Goal: Task Accomplishment & Management: Manage account settings

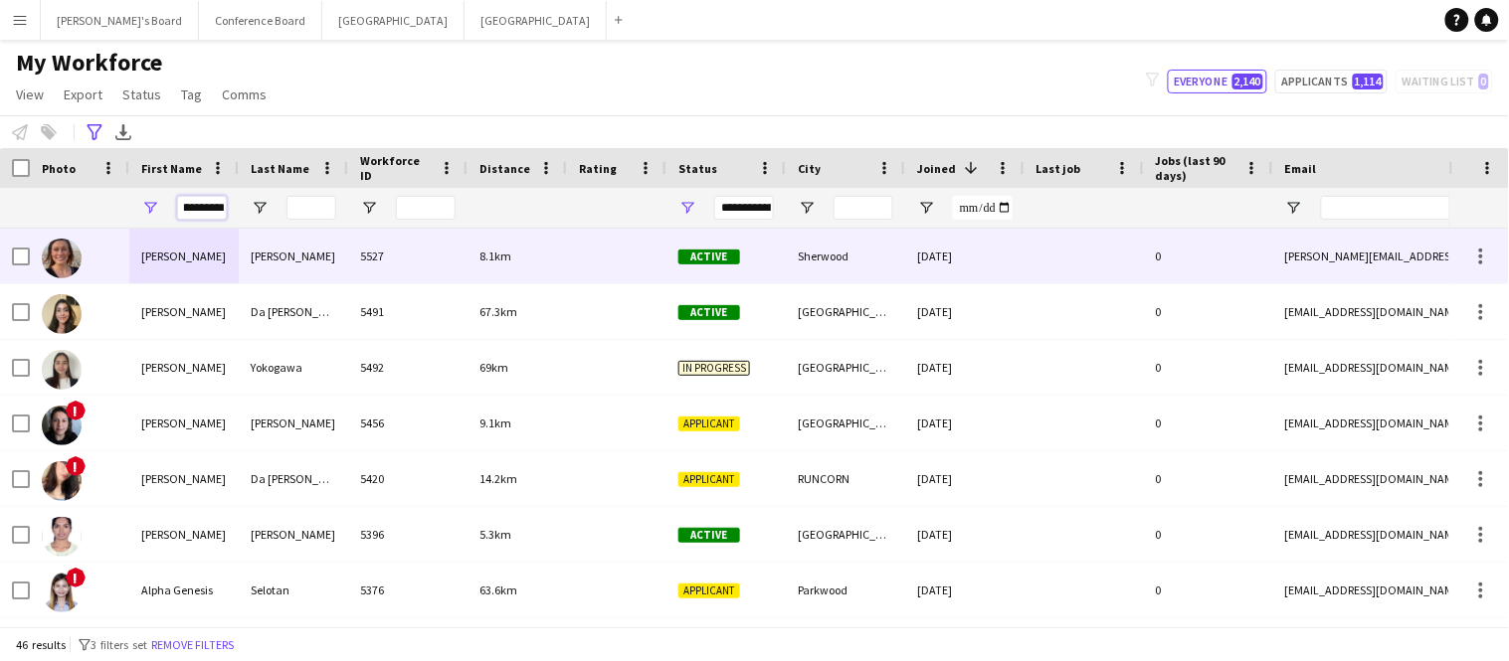
scroll to position [0, 12]
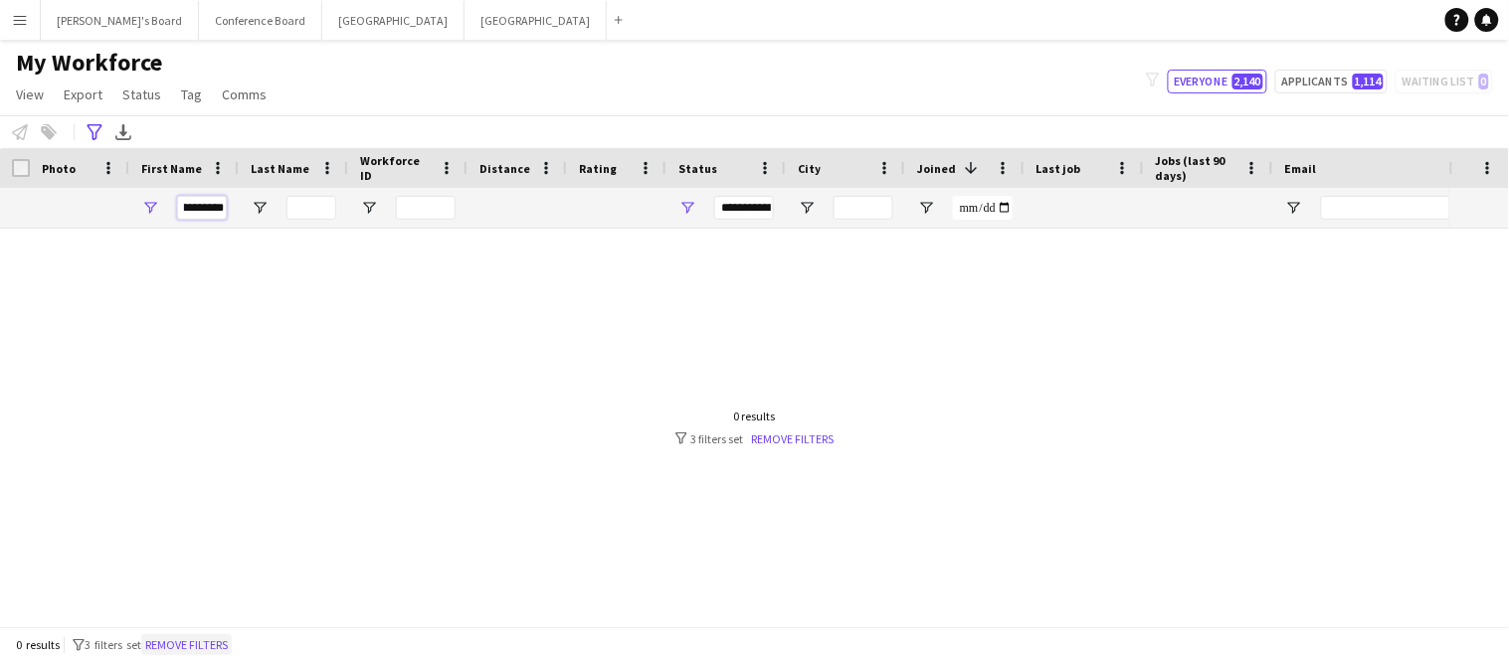
type input "*********"
click at [219, 642] on button "Remove filters" at bounding box center [186, 646] width 91 height 22
click at [223, 212] on input "*********" at bounding box center [202, 208] width 50 height 24
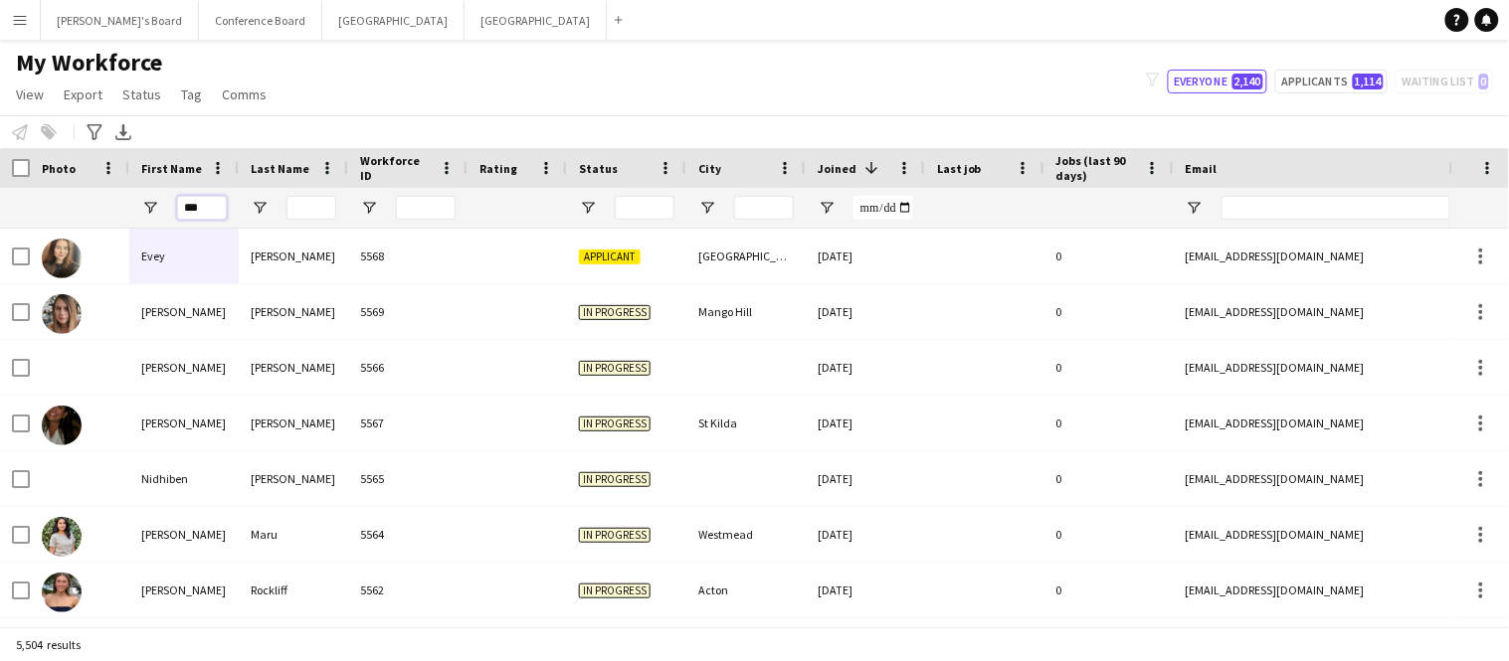
scroll to position [0, 0]
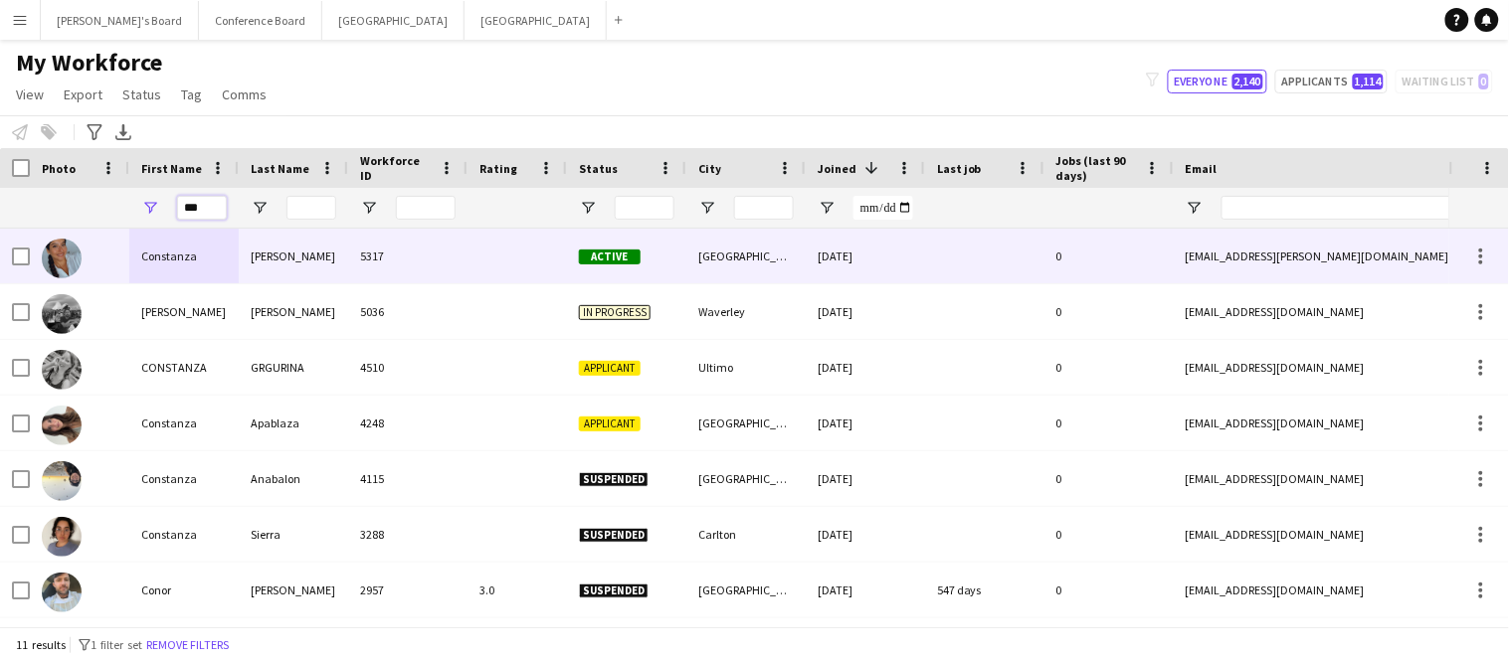
type input "***"
click at [220, 261] on div "Constanza" at bounding box center [183, 256] width 109 height 55
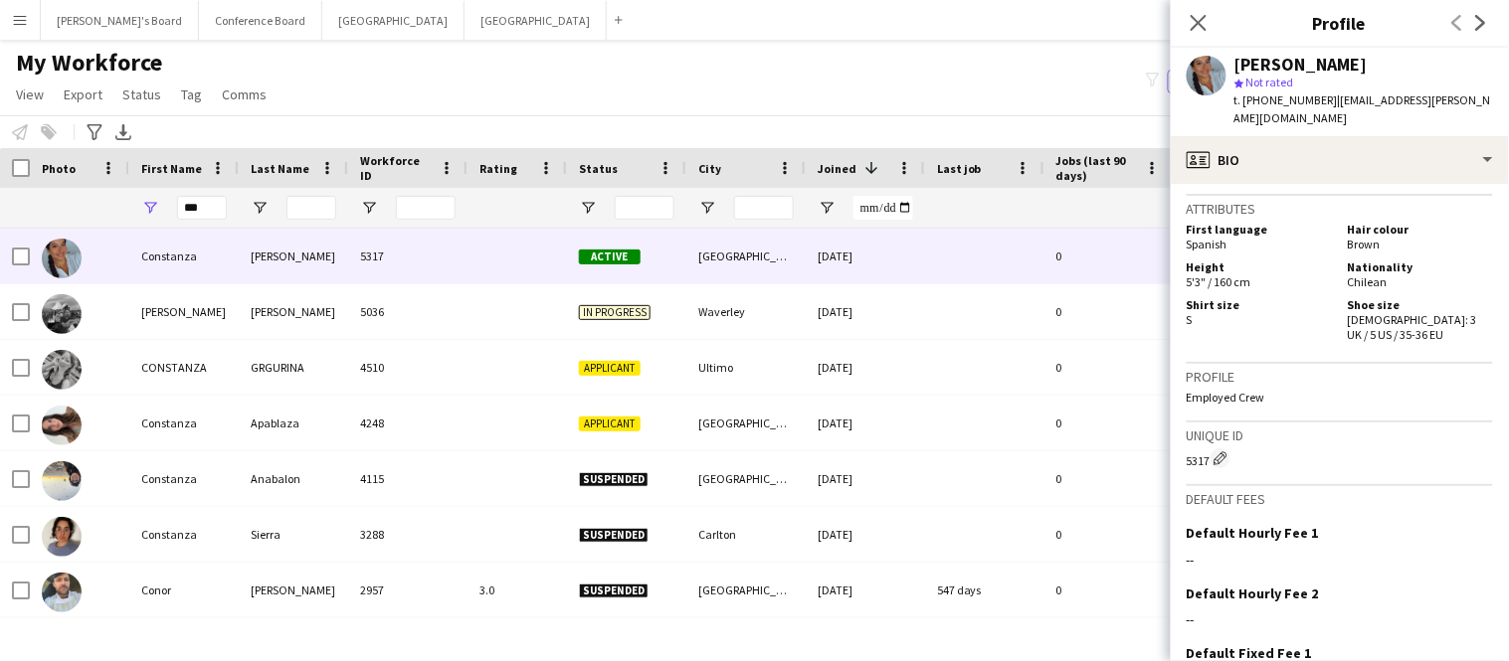
scroll to position [1029, 0]
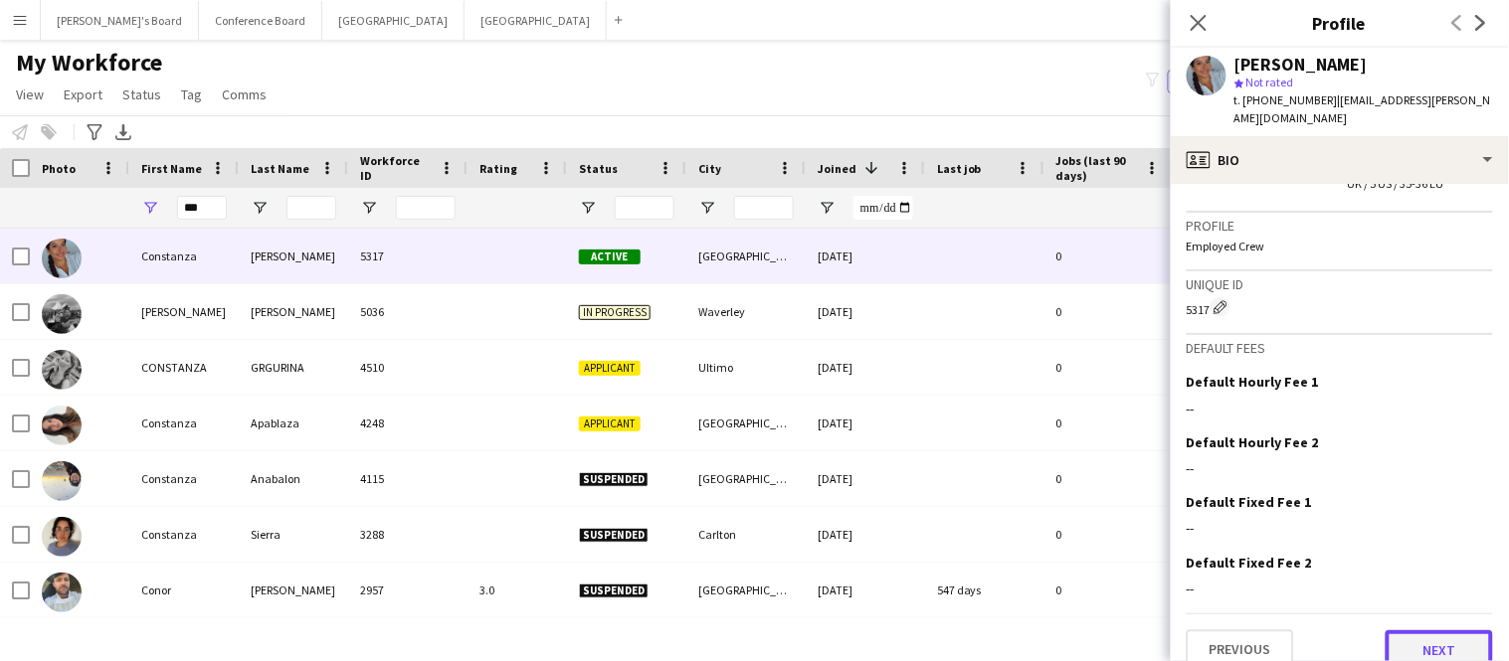
click at [1443, 633] on button "Next" at bounding box center [1438, 651] width 107 height 40
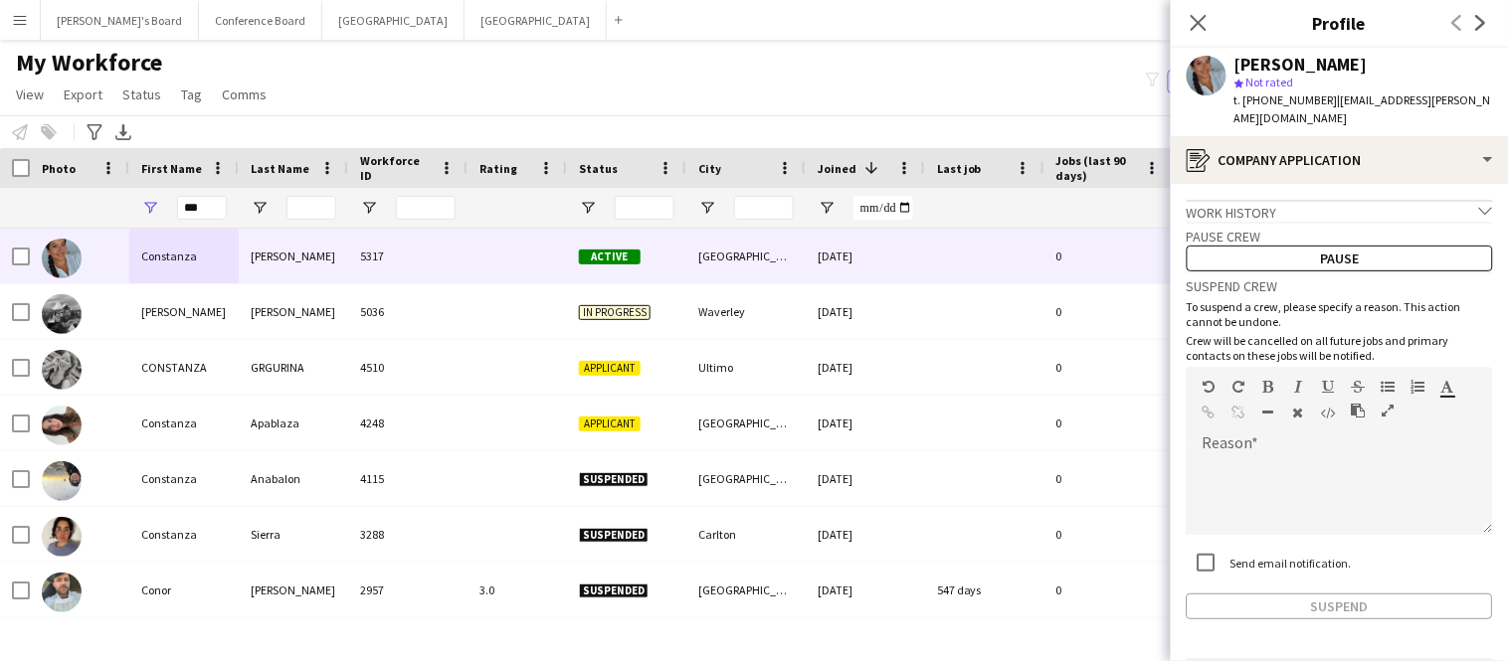
scroll to position [51, 0]
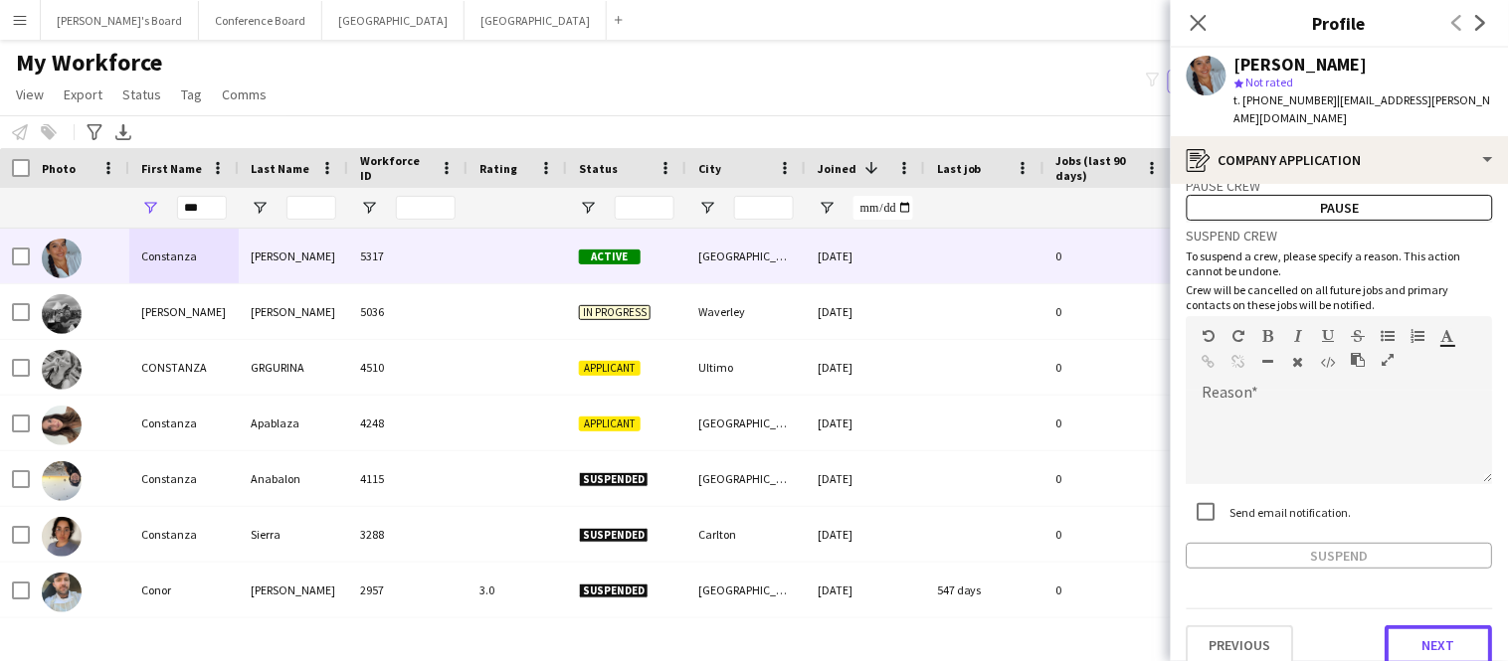
click at [1443, 633] on button "Next" at bounding box center [1438, 646] width 107 height 40
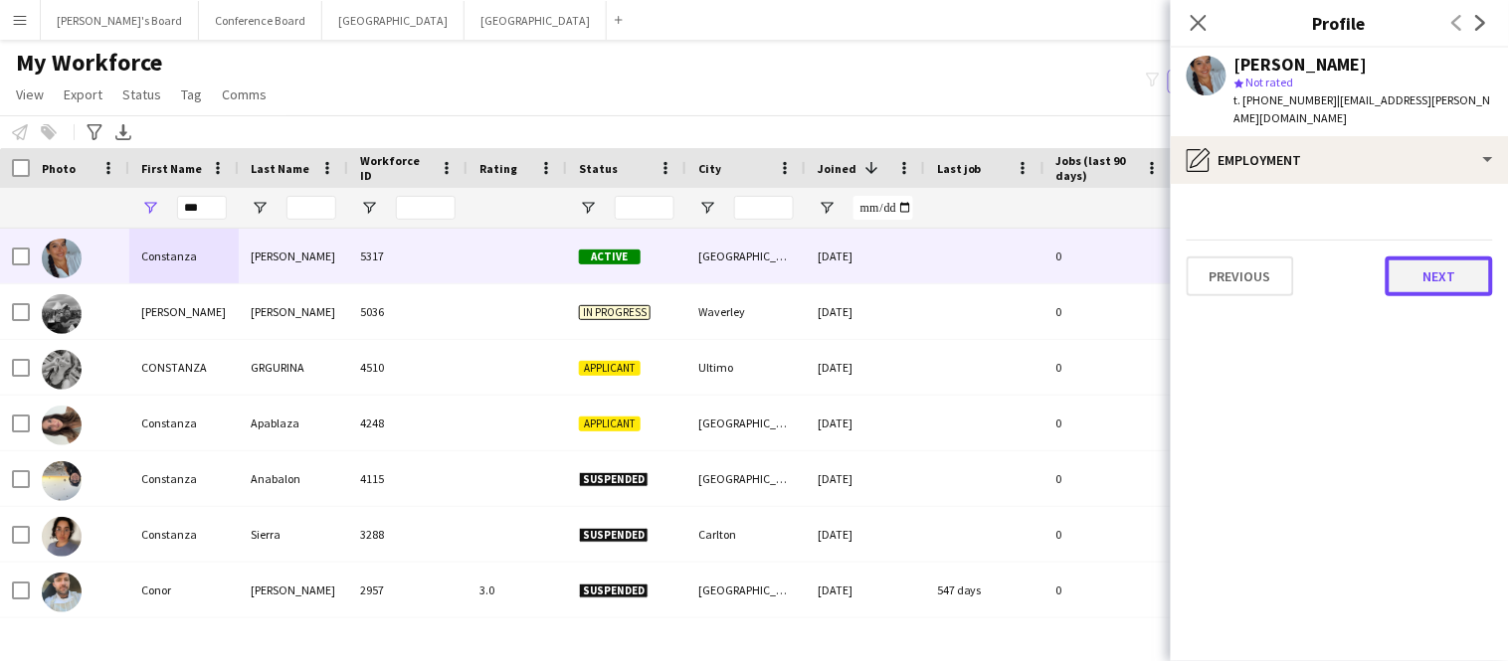
click at [1442, 257] on button "Next" at bounding box center [1438, 277] width 107 height 40
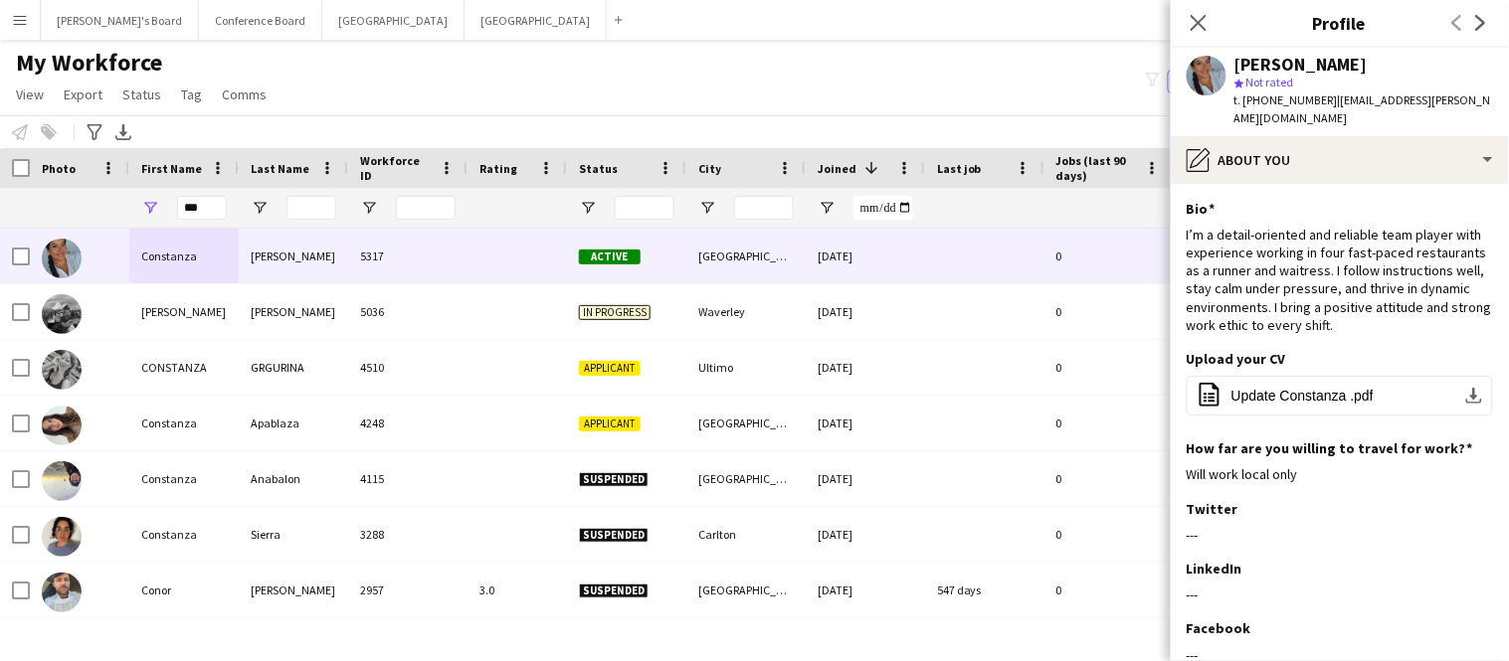
scroll to position [170, 0]
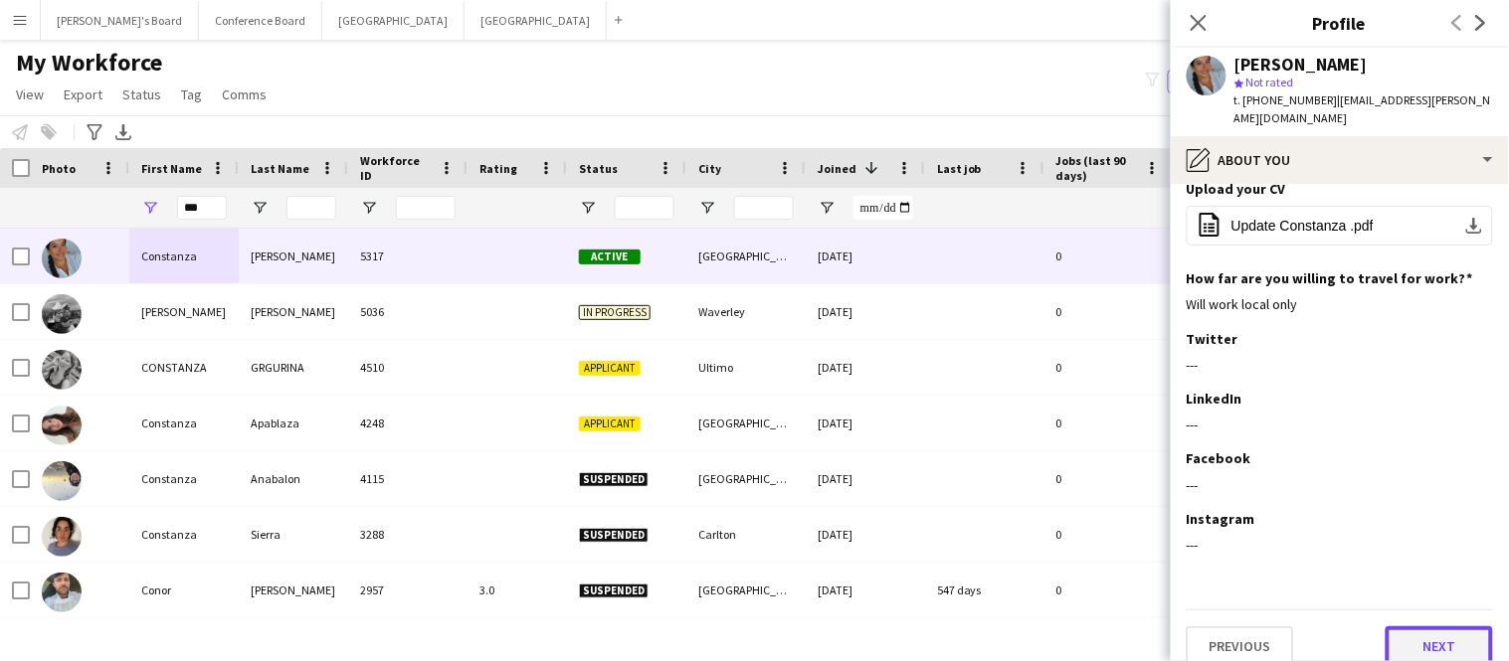
click at [1431, 636] on button "Next" at bounding box center [1438, 647] width 107 height 40
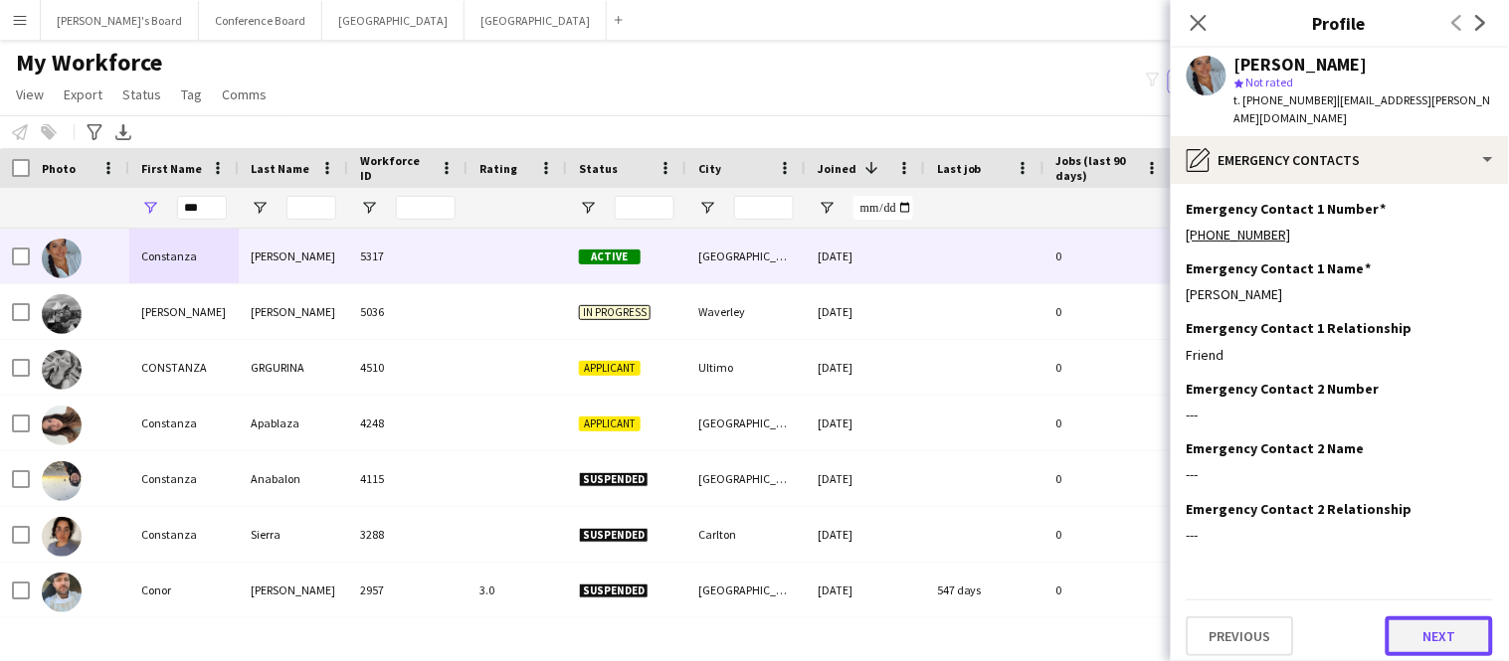
click at [1424, 620] on button "Next" at bounding box center [1438, 637] width 107 height 40
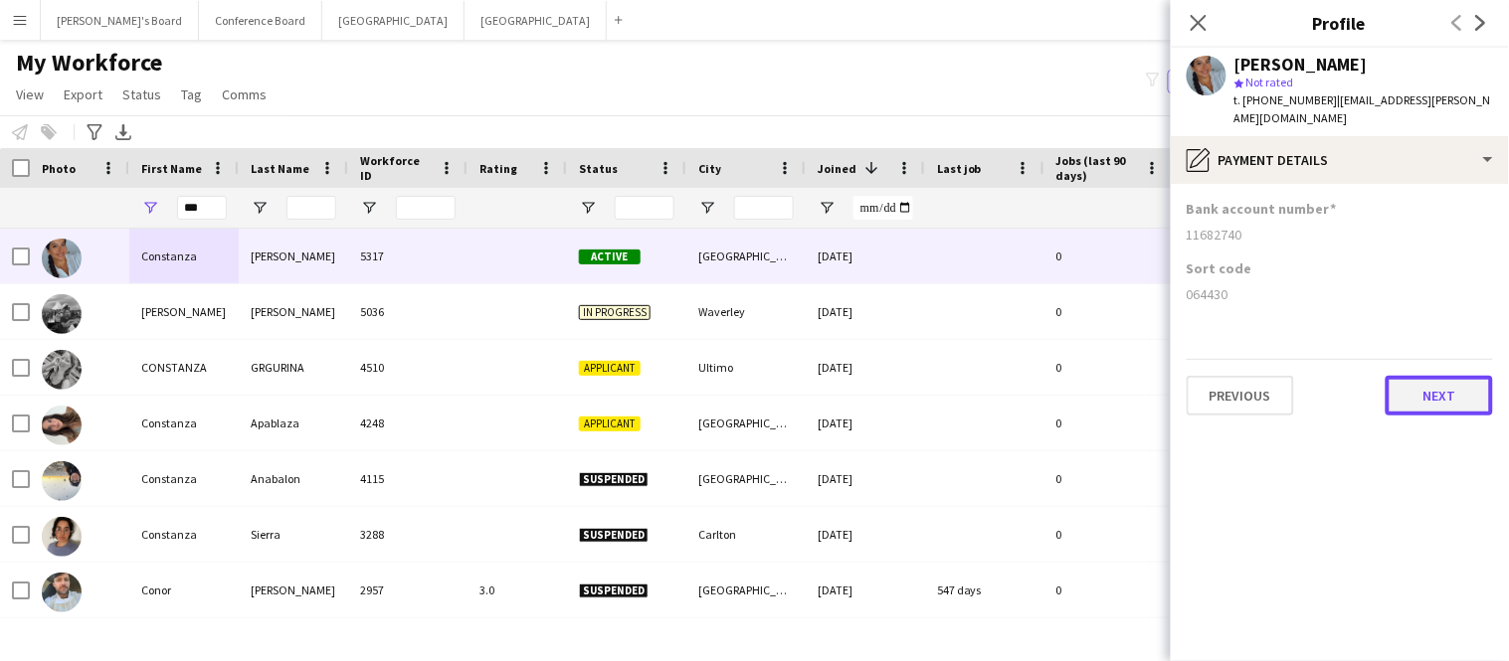
click at [1441, 376] on button "Next" at bounding box center [1438, 396] width 107 height 40
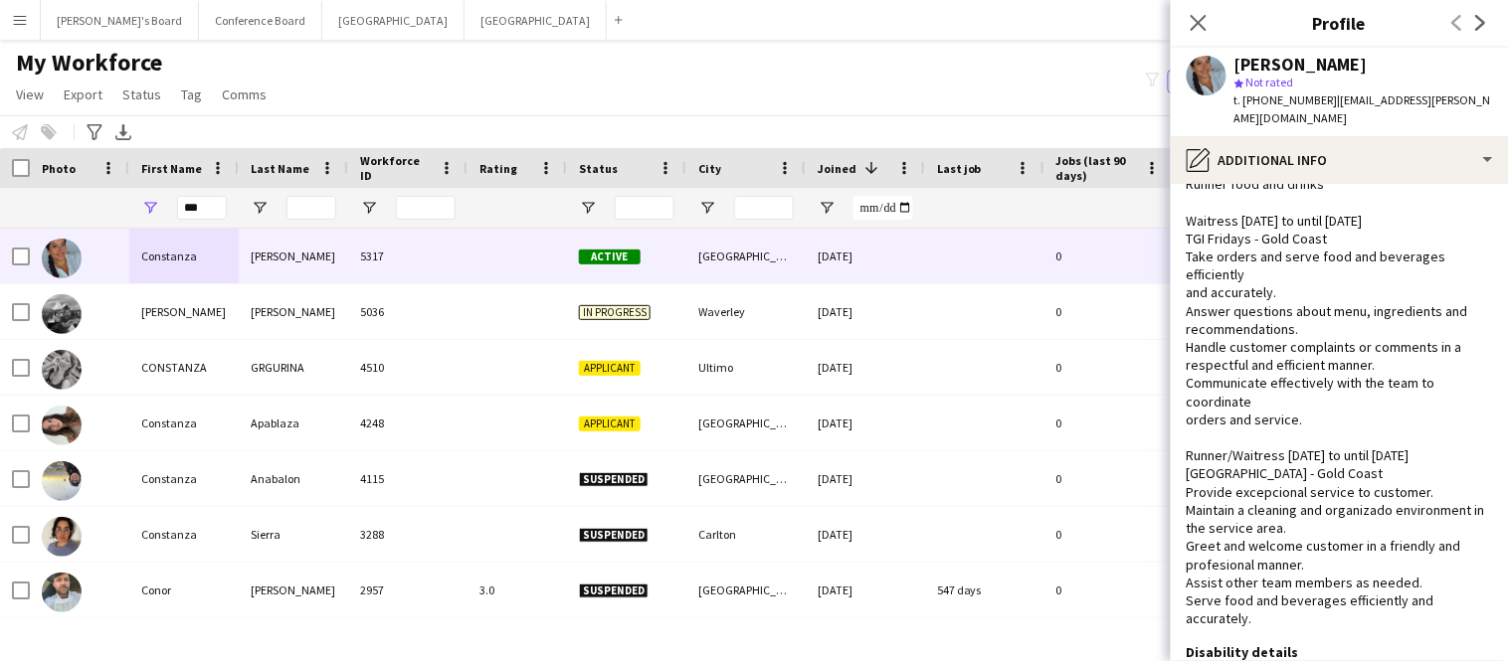
scroll to position [658, 0]
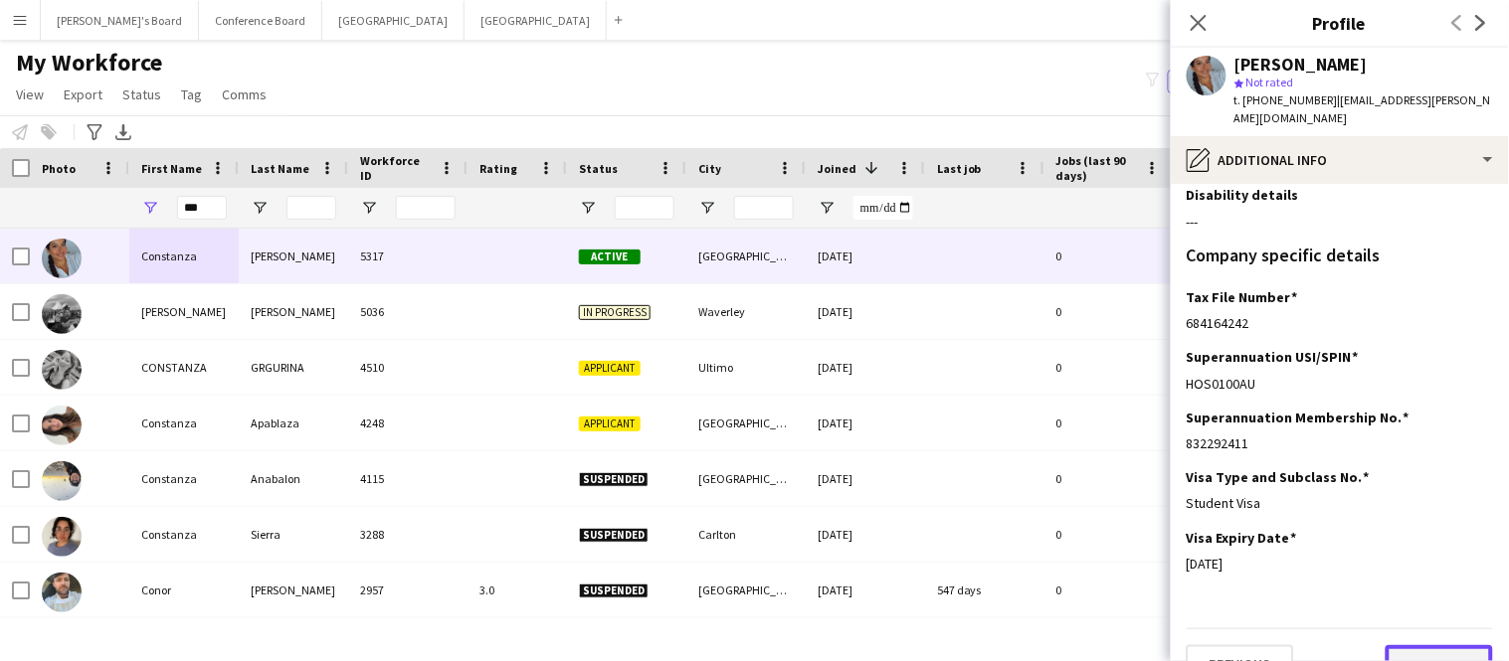
click at [1417, 645] on button "Next" at bounding box center [1438, 665] width 107 height 40
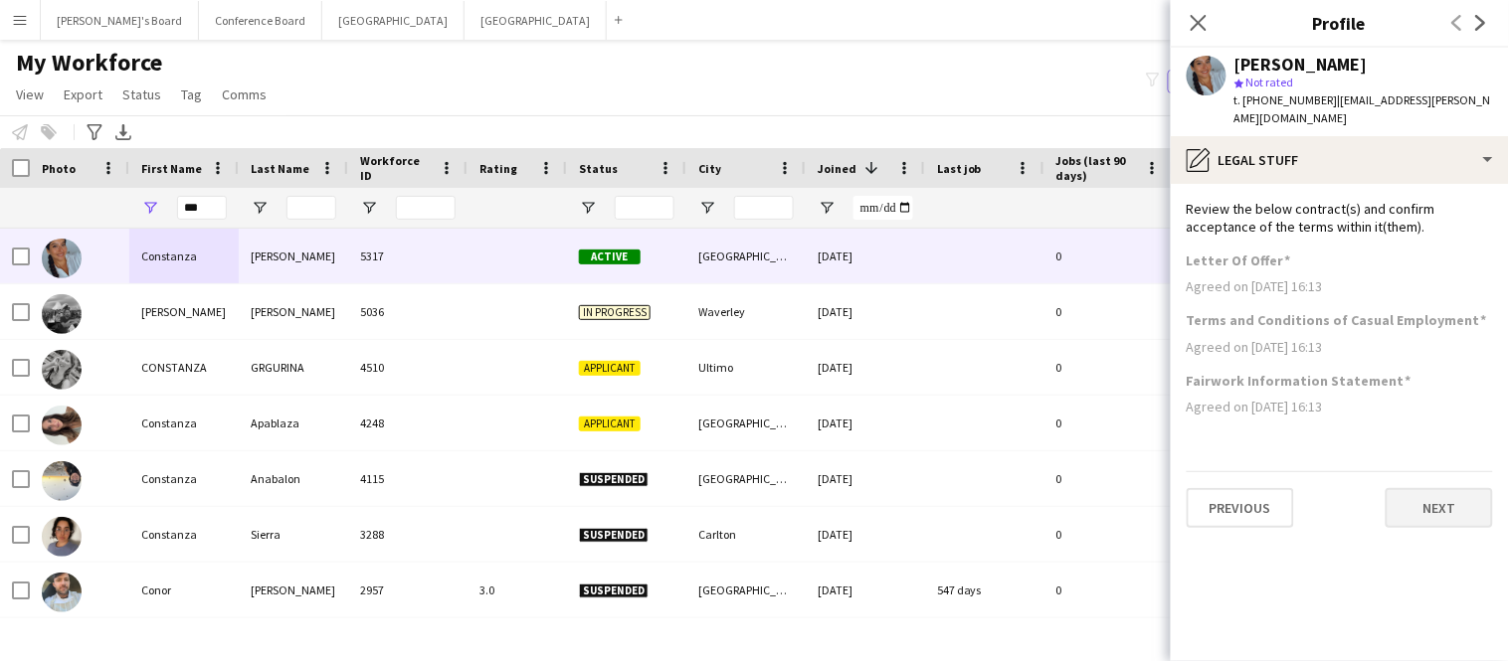
scroll to position [0, 0]
click at [1451, 490] on button "Next" at bounding box center [1438, 508] width 107 height 40
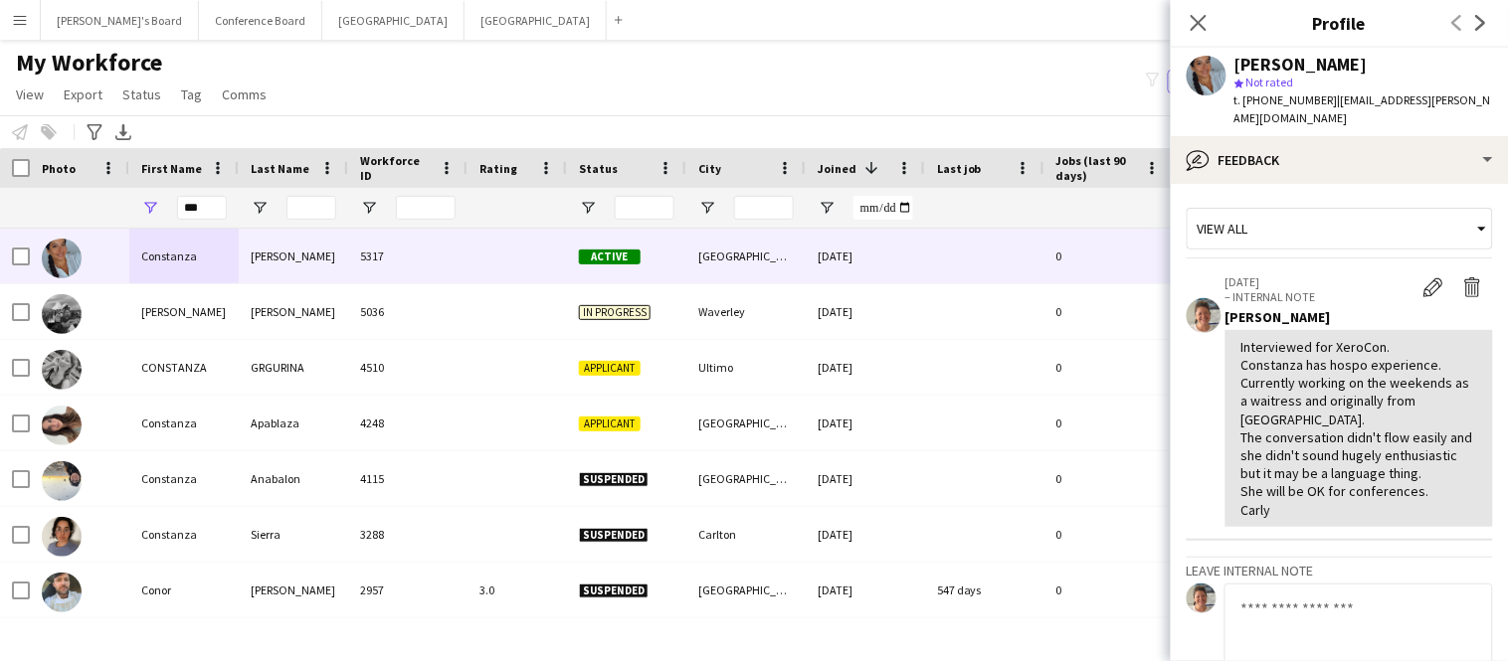
scroll to position [207, 0]
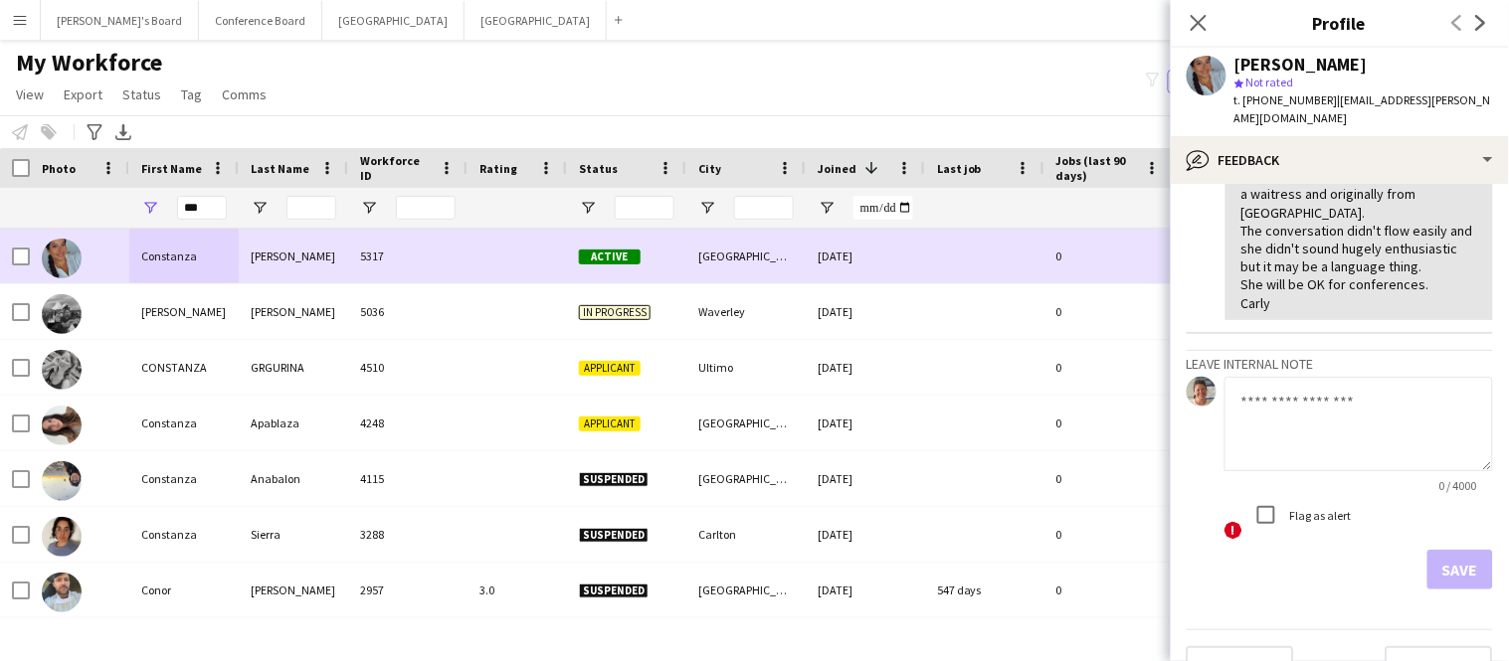
click at [619, 253] on span "Active" at bounding box center [610, 257] width 62 height 15
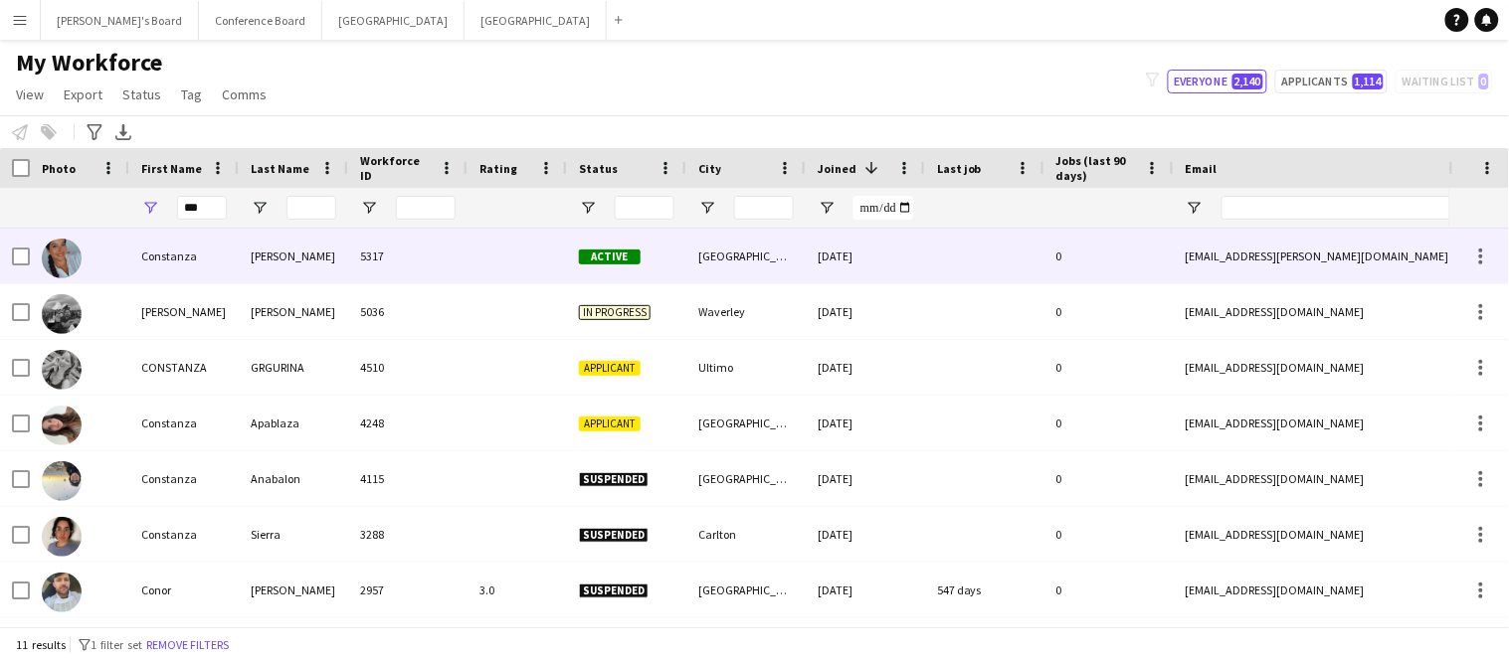
click at [619, 253] on span "Active" at bounding box center [610, 257] width 62 height 15
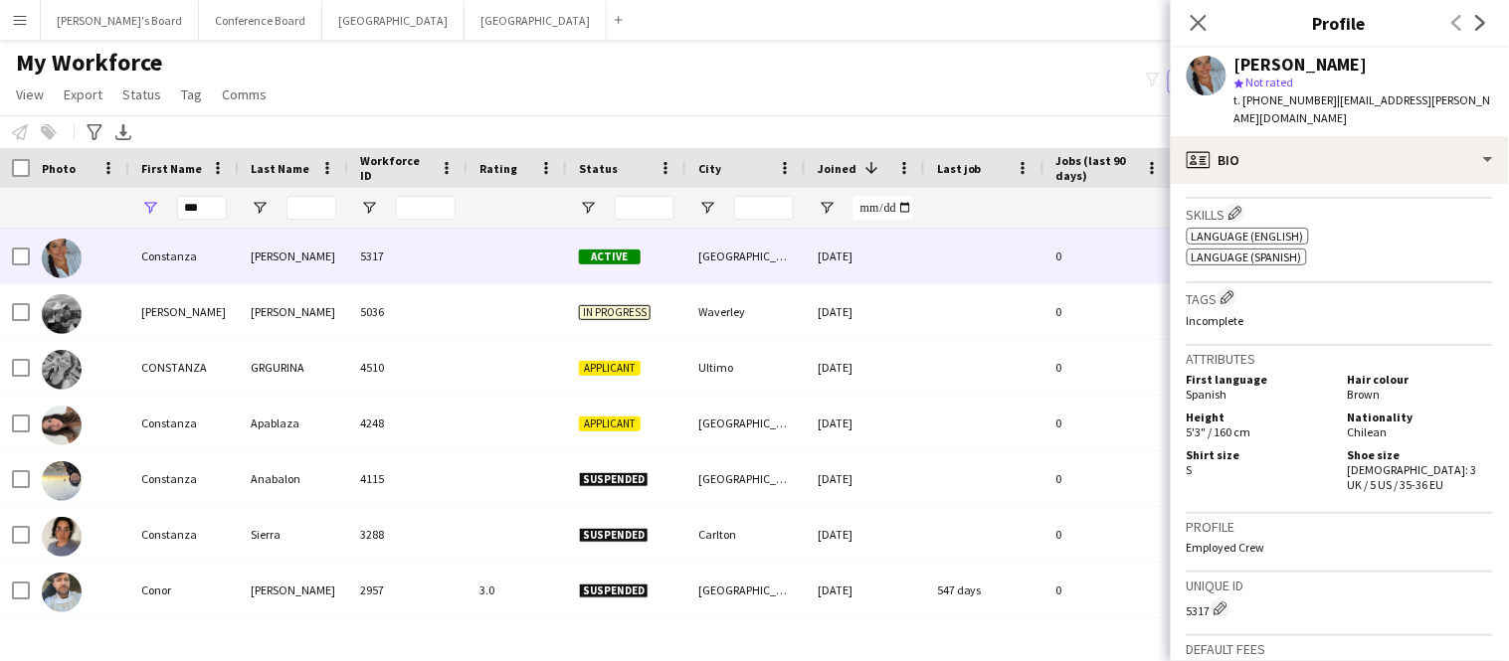
scroll to position [986, 0]
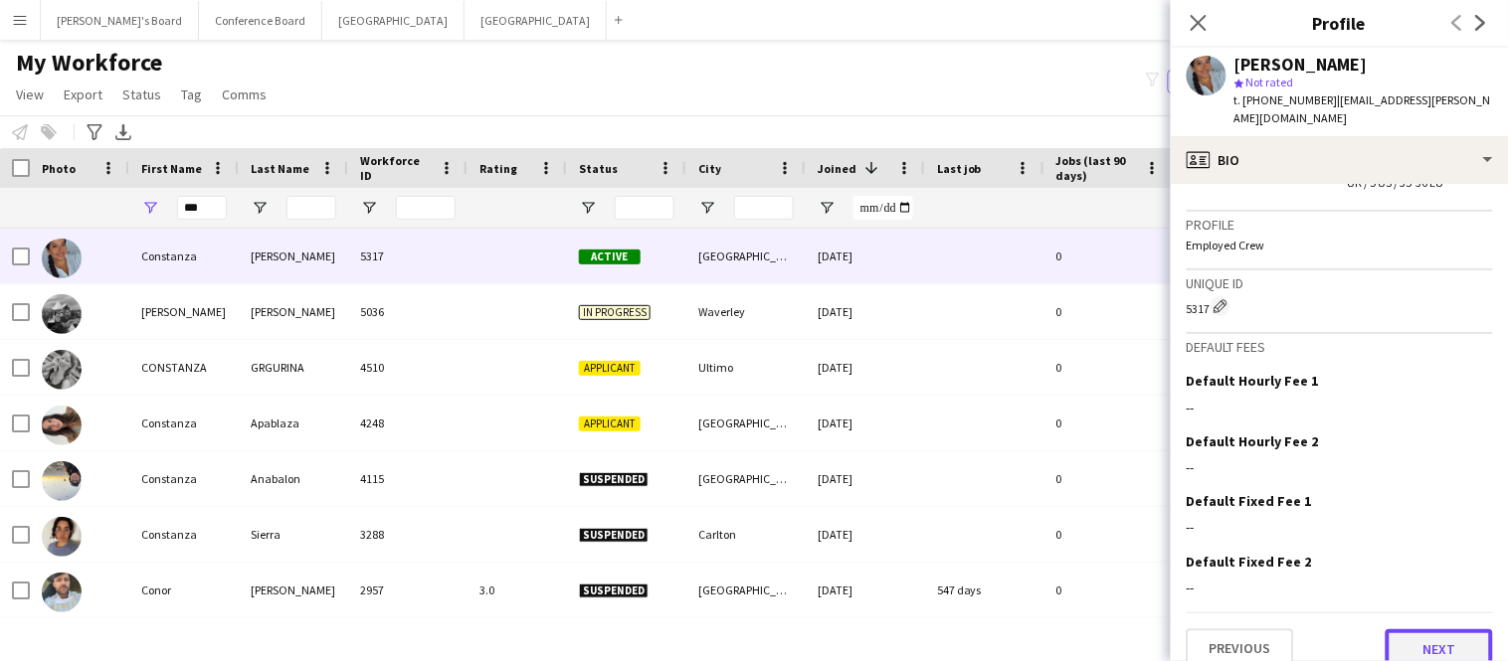
click at [1435, 630] on button "Next" at bounding box center [1438, 650] width 107 height 40
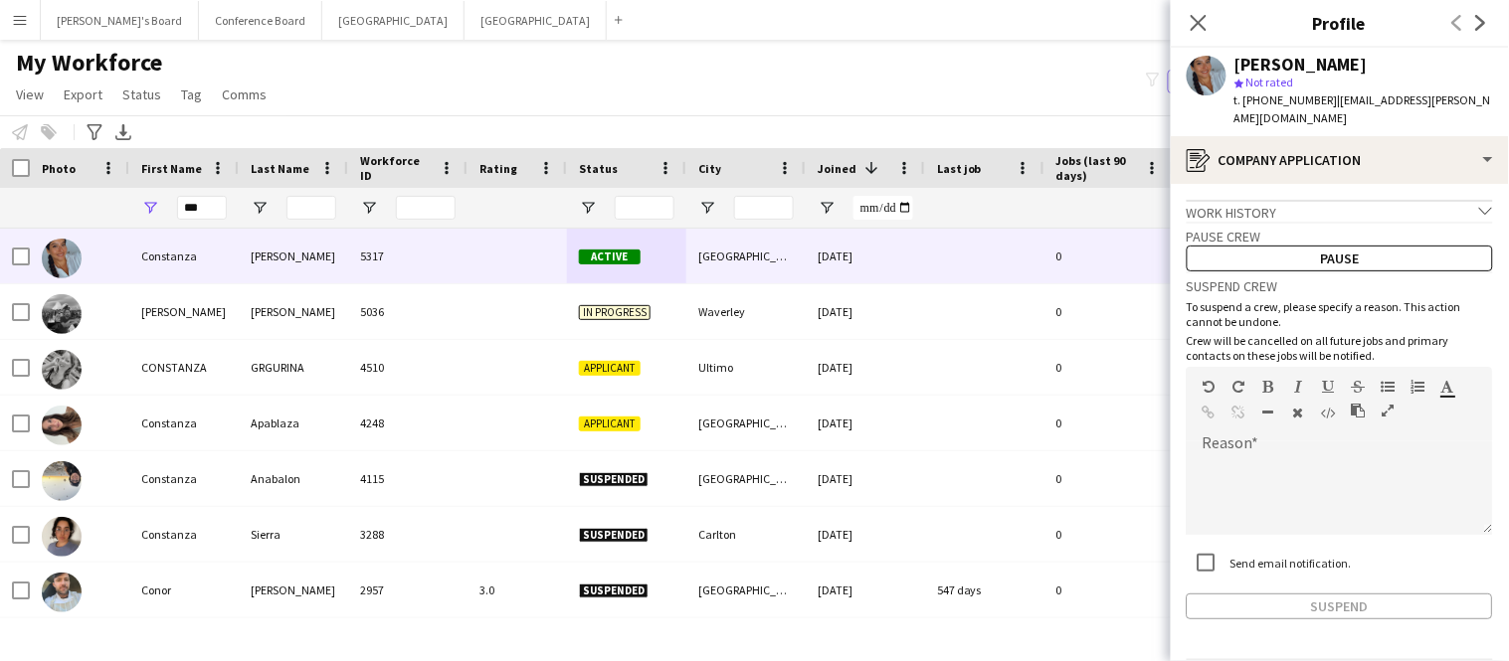
scroll to position [51, 0]
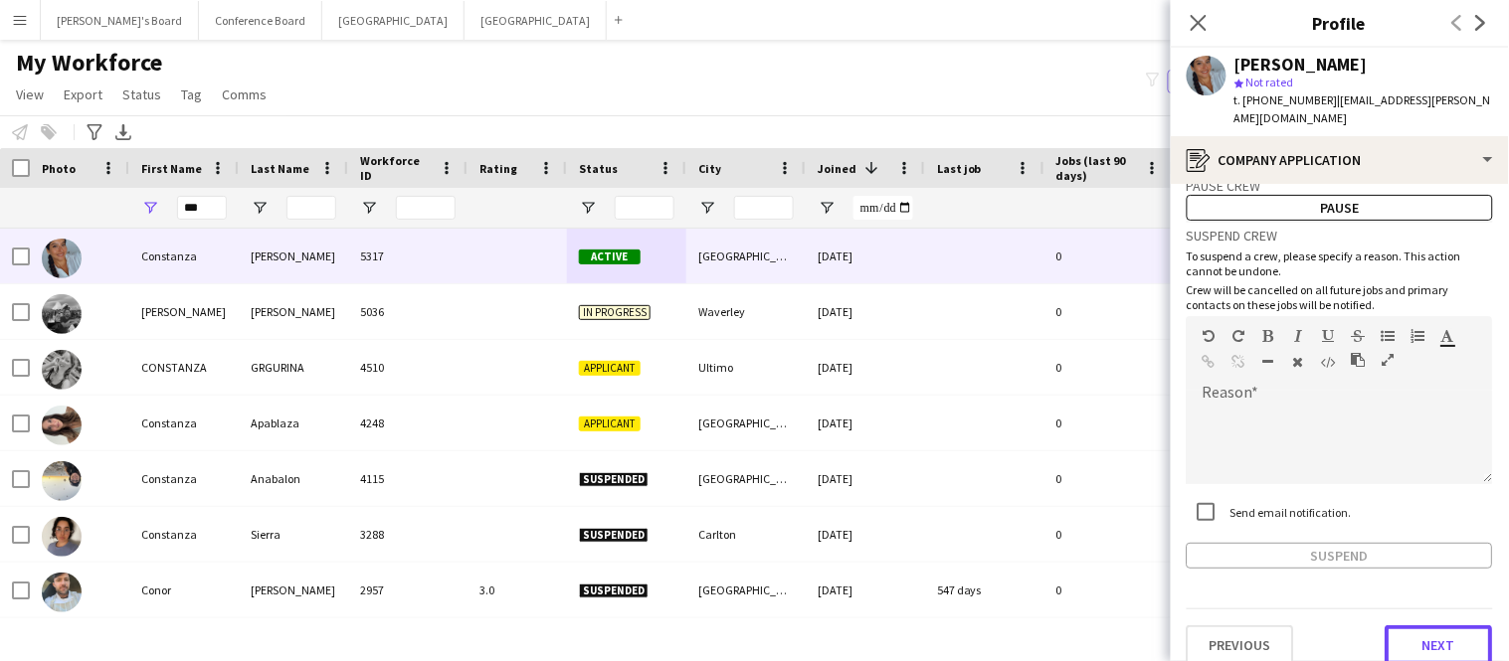
click at [1435, 626] on button "Next" at bounding box center [1438, 646] width 107 height 40
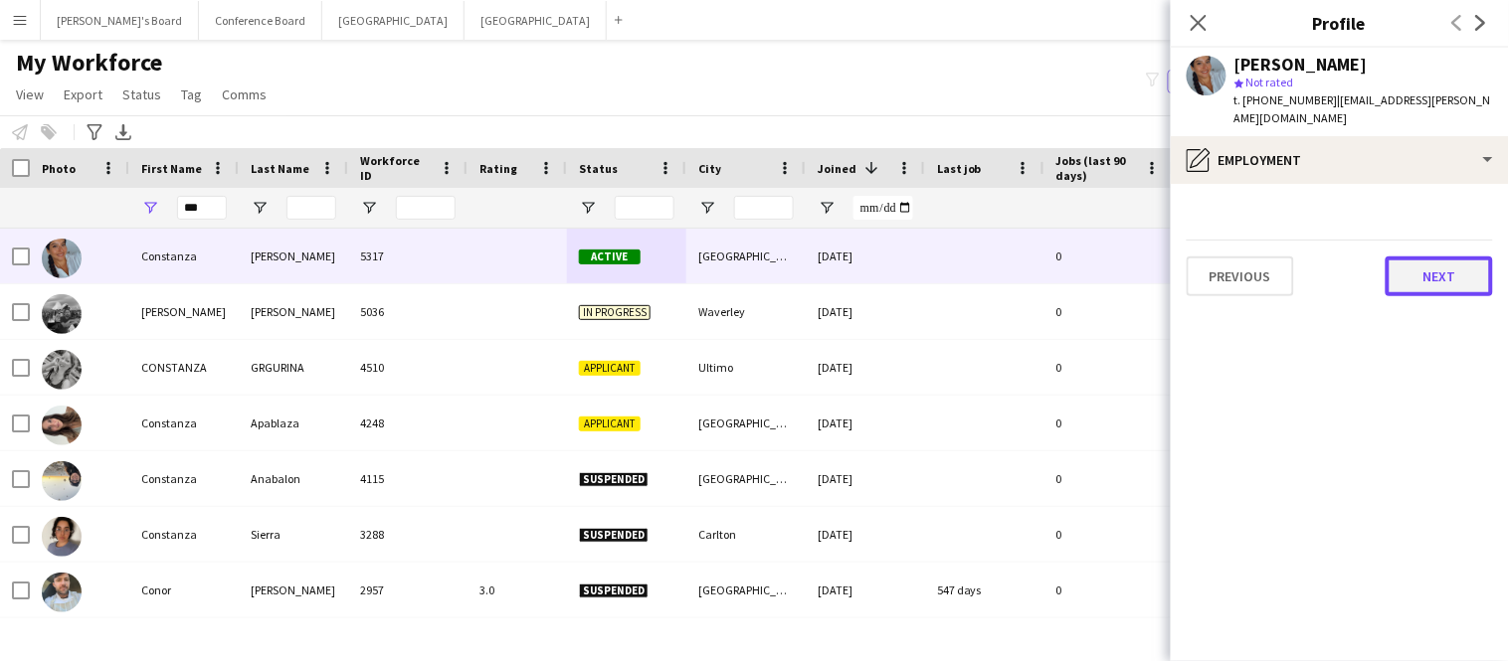
click at [1422, 257] on button "Next" at bounding box center [1438, 277] width 107 height 40
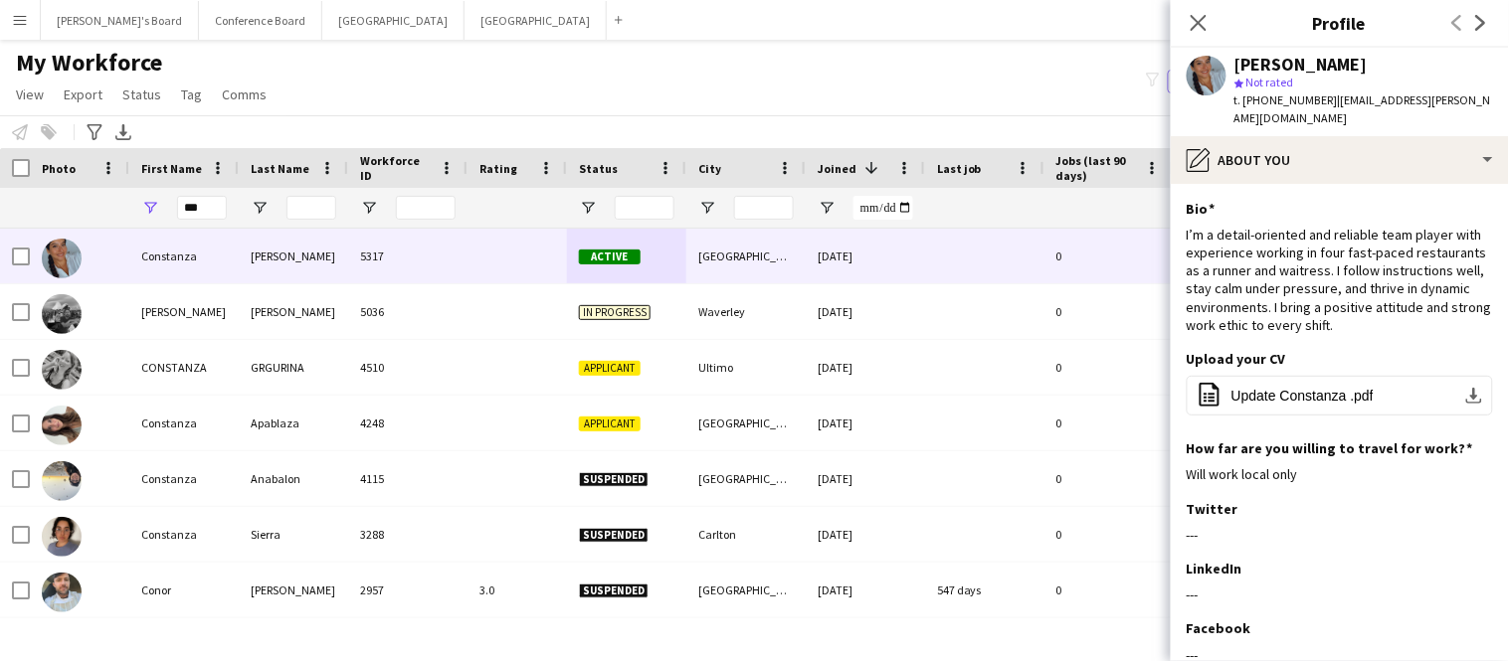
scroll to position [170, 0]
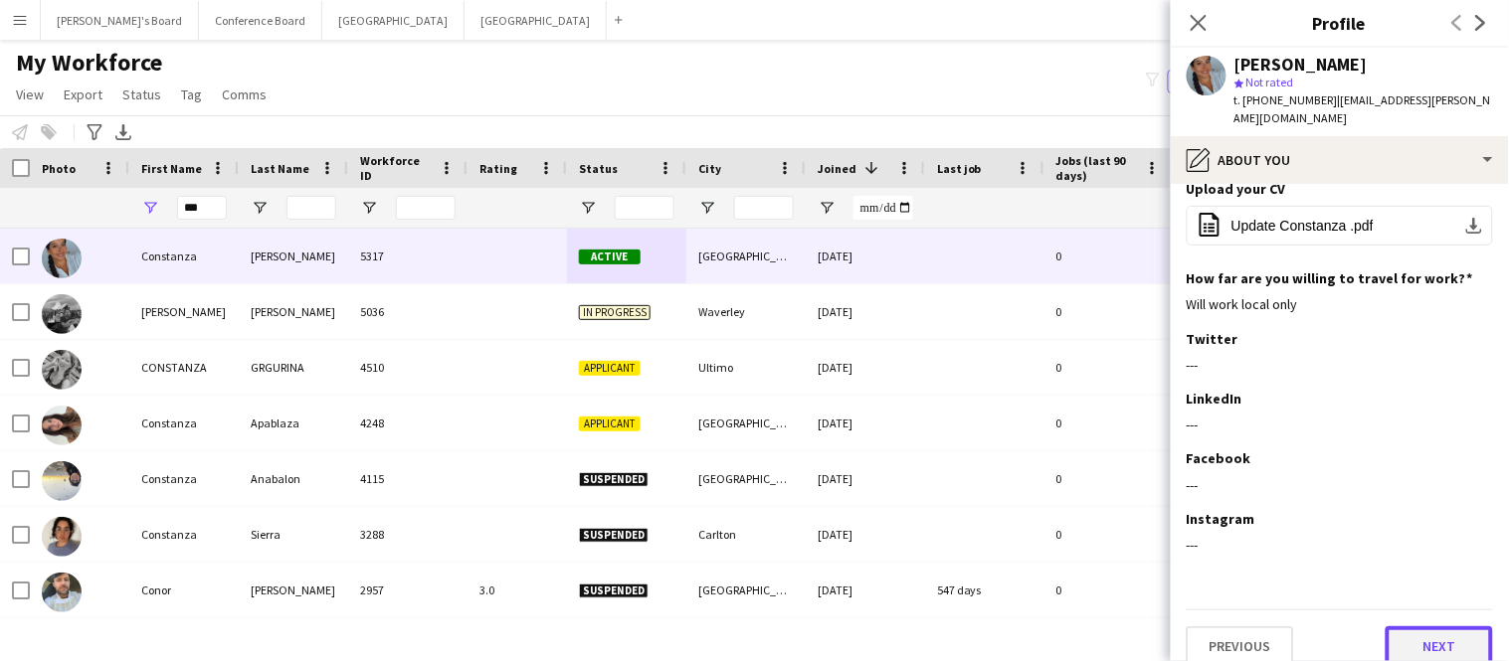
click at [1411, 627] on button "Next" at bounding box center [1438, 647] width 107 height 40
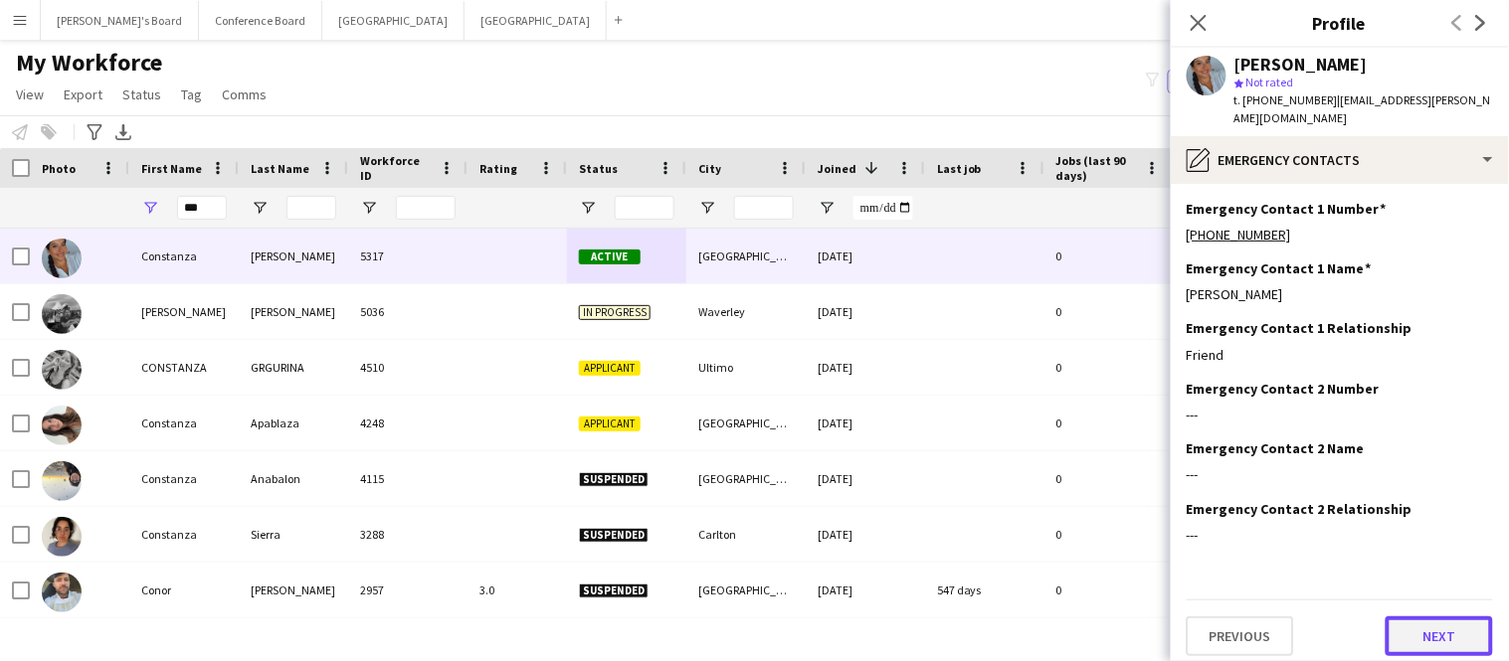
click at [1411, 622] on button "Next" at bounding box center [1438, 637] width 107 height 40
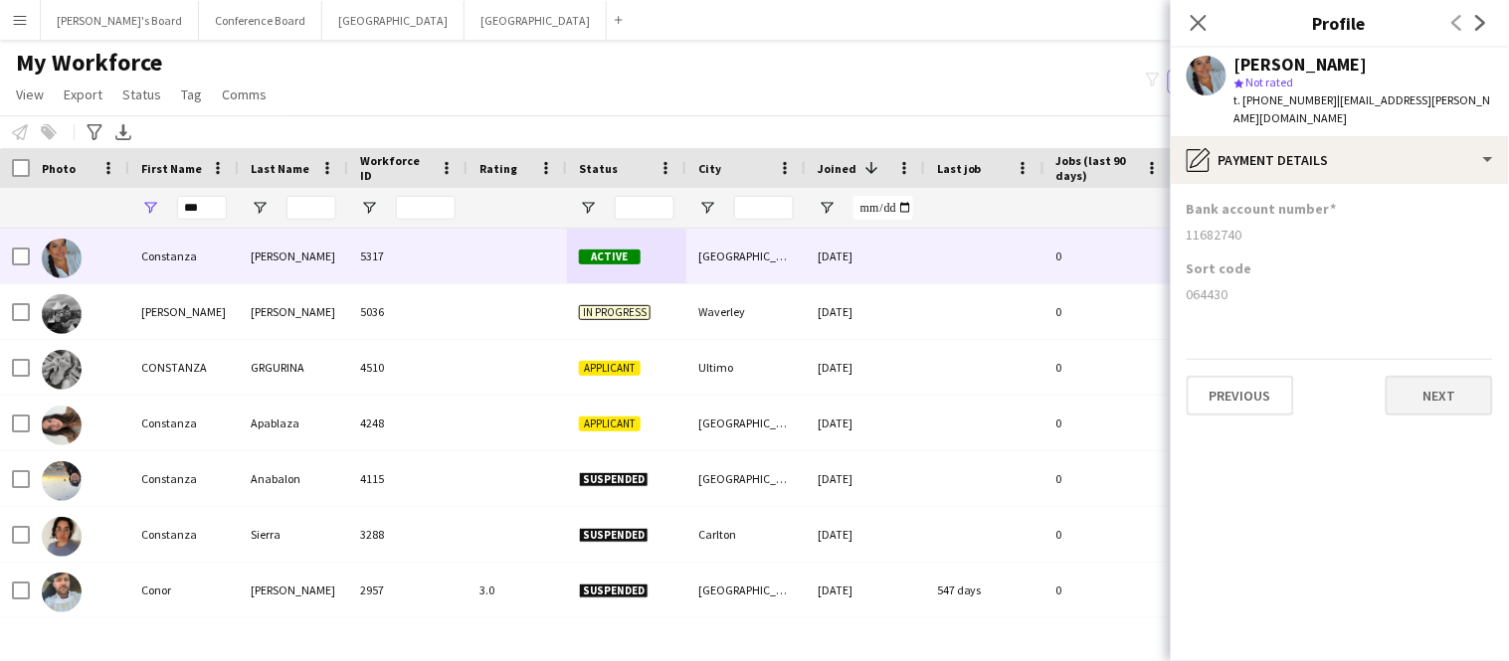
click at [1411, 622] on app-section-data-types "Bank account number [FINANCIAL_ID] Sort code [FINANCIAL_ID] Previous Next" at bounding box center [1340, 422] width 338 height 477
click at [1438, 384] on button "Next" at bounding box center [1438, 396] width 107 height 40
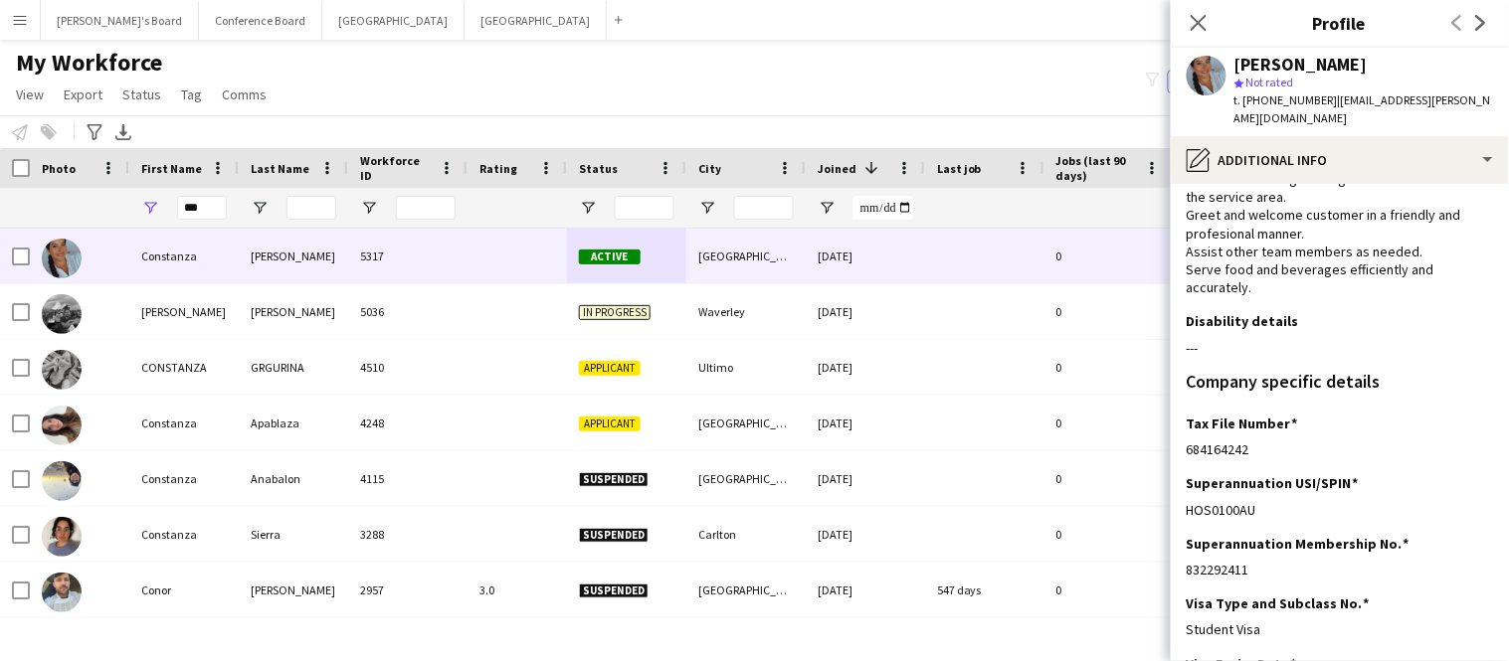
scroll to position [658, 0]
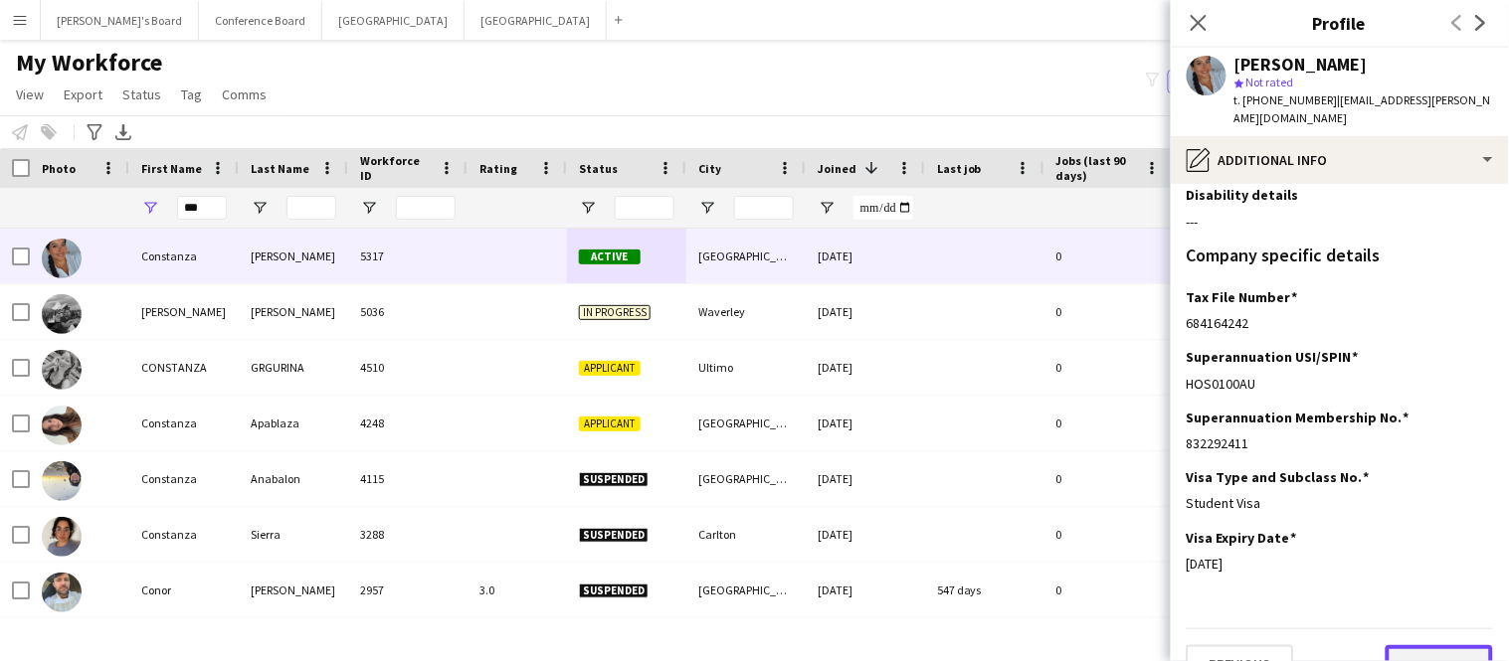
click at [1432, 645] on button "Next" at bounding box center [1438, 665] width 107 height 40
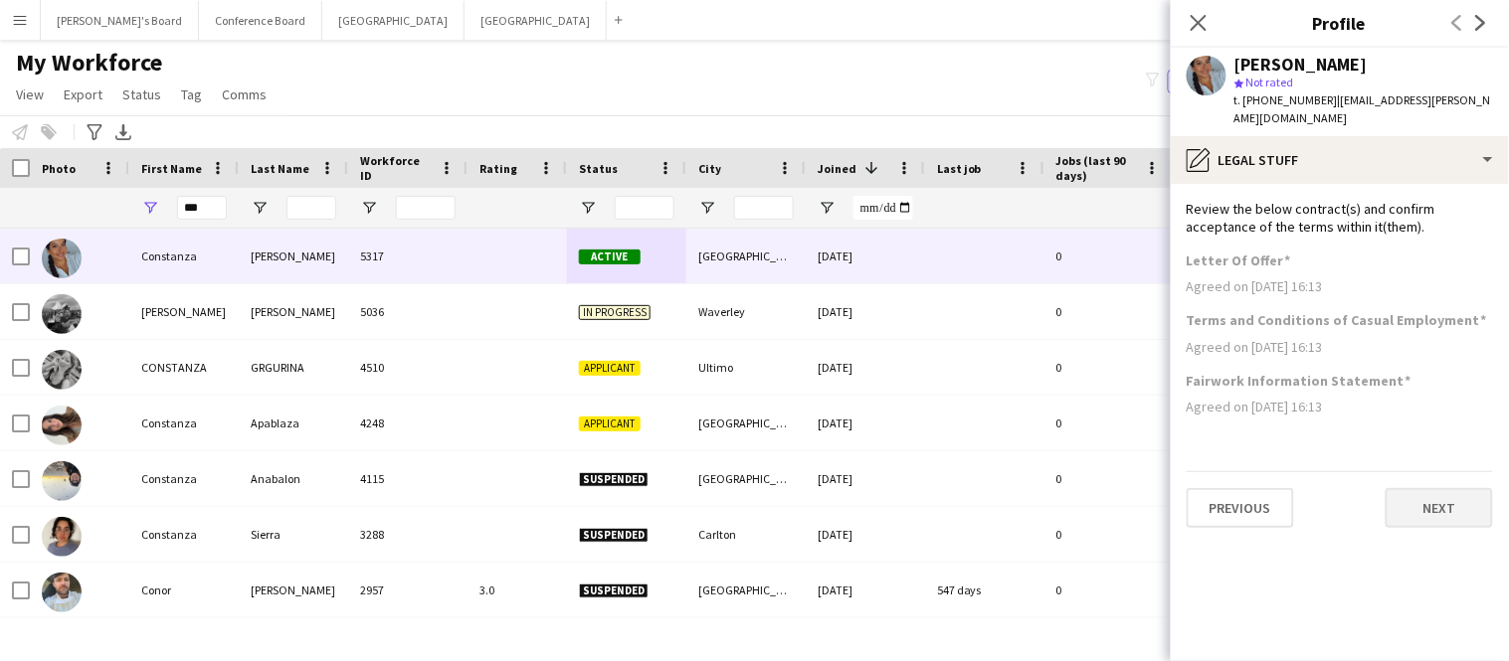
scroll to position [0, 0]
click at [1420, 503] on button "Next" at bounding box center [1438, 508] width 107 height 40
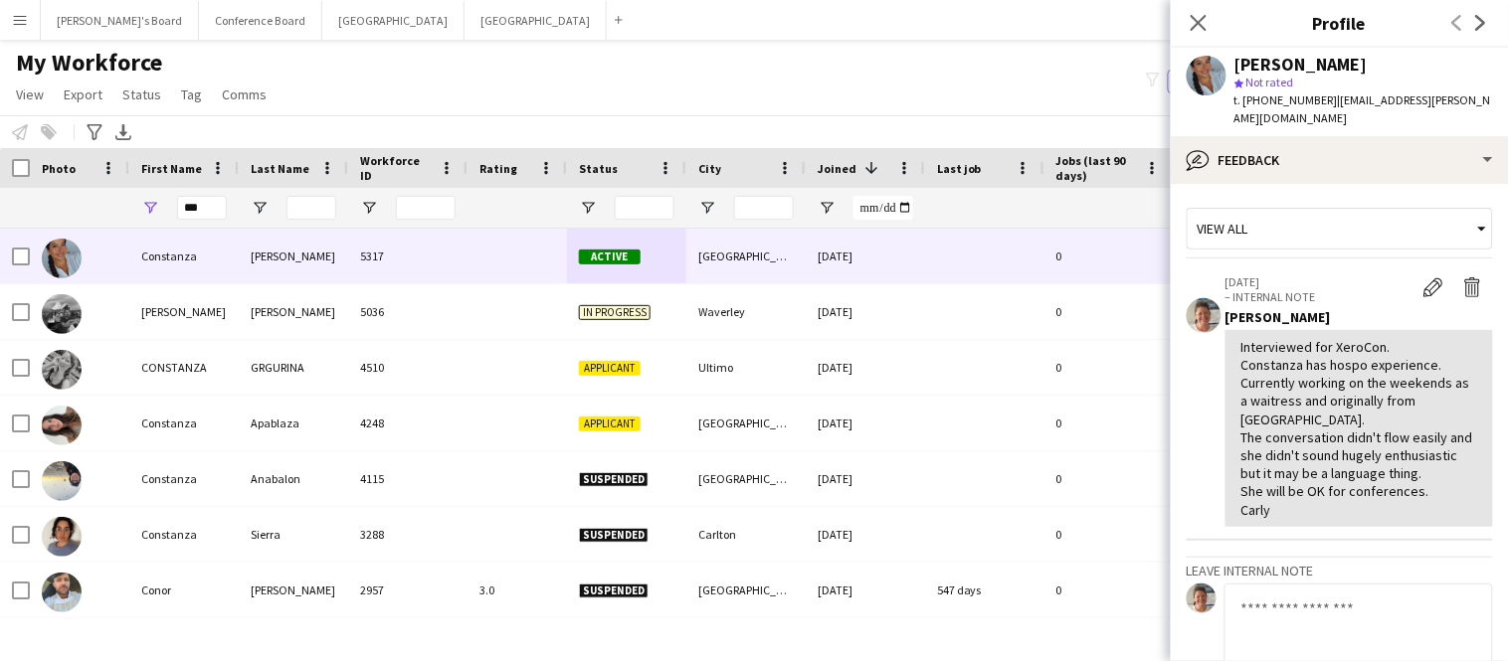
scroll to position [207, 0]
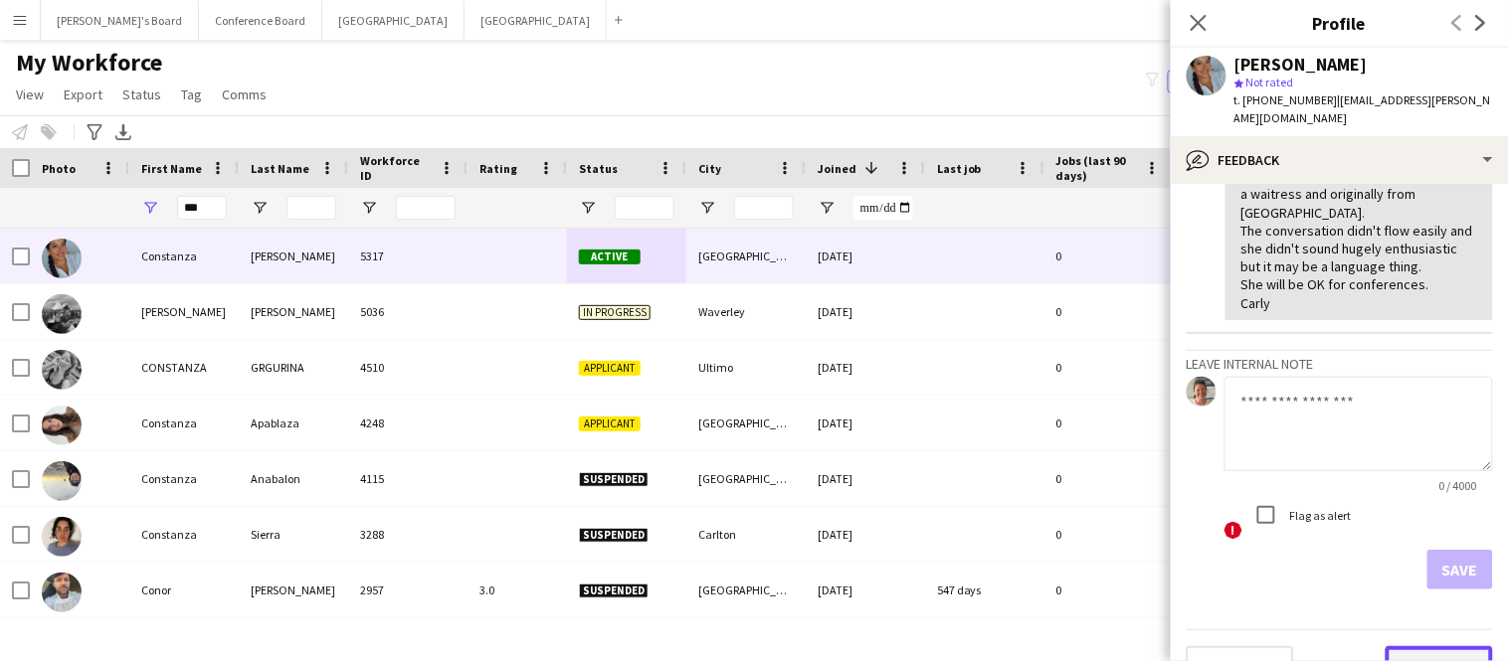
click at [1440, 646] on button "Next" at bounding box center [1438, 666] width 107 height 40
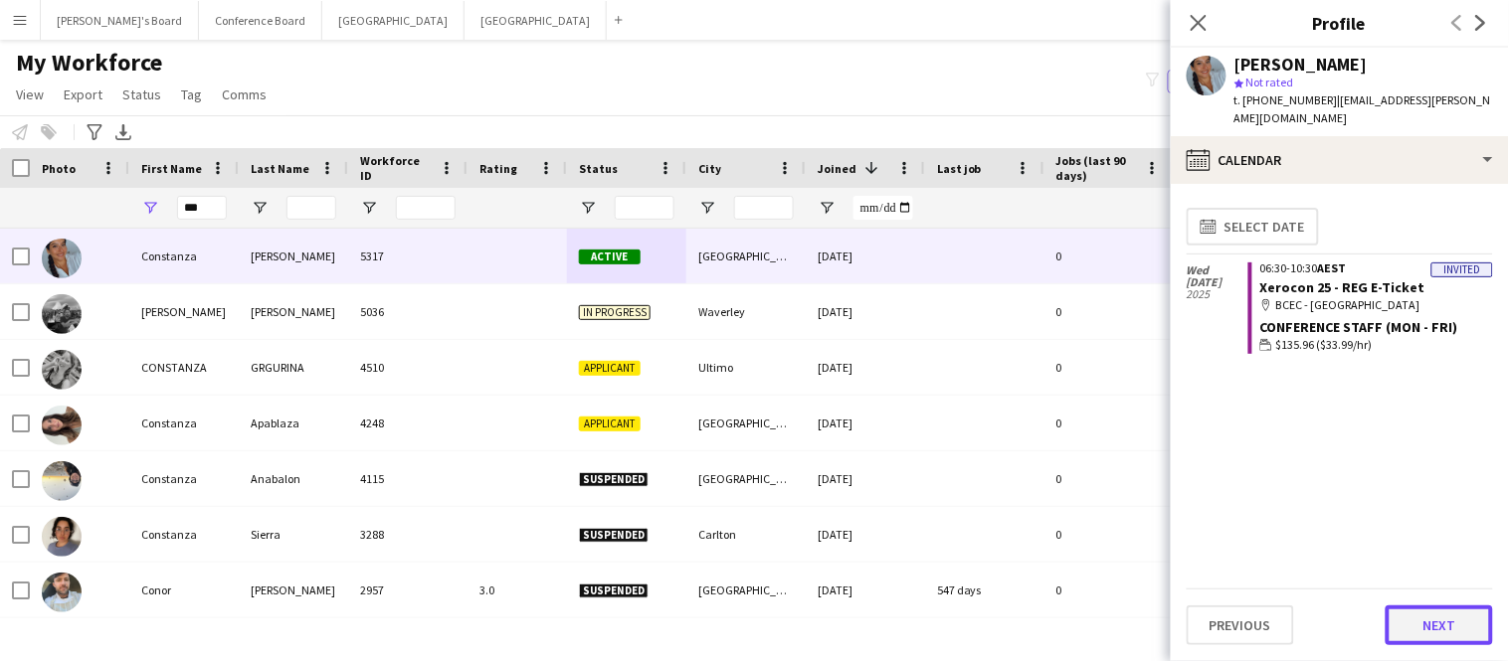
click at [1440, 626] on button "Next" at bounding box center [1438, 626] width 107 height 40
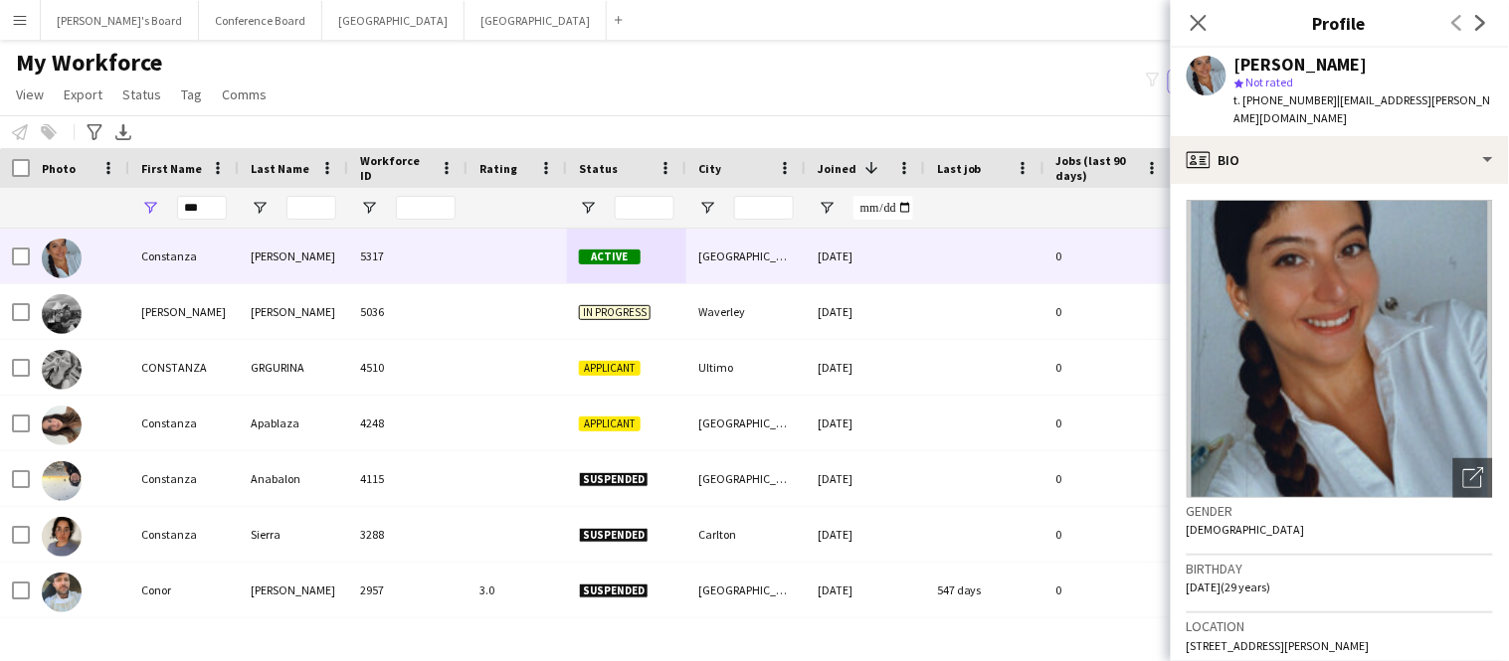
scroll to position [986, 0]
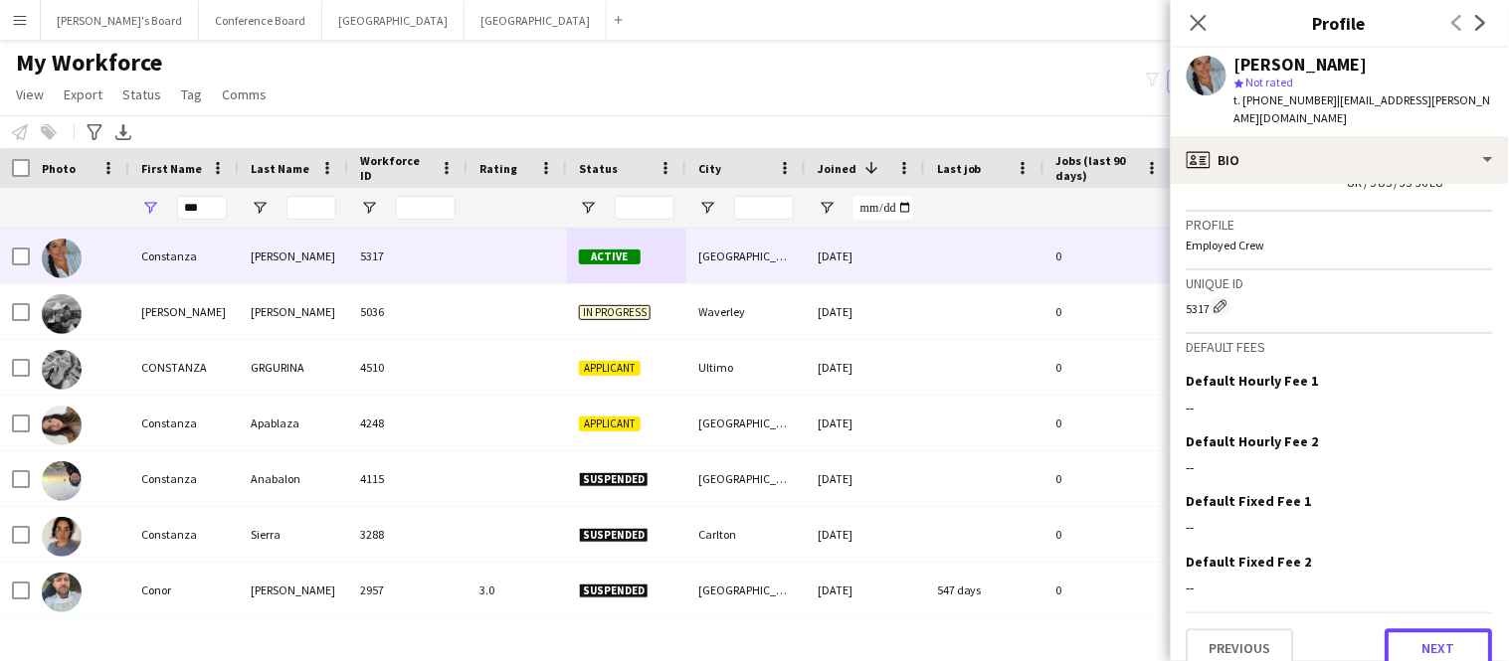
click at [1440, 630] on button "Next" at bounding box center [1438, 650] width 107 height 40
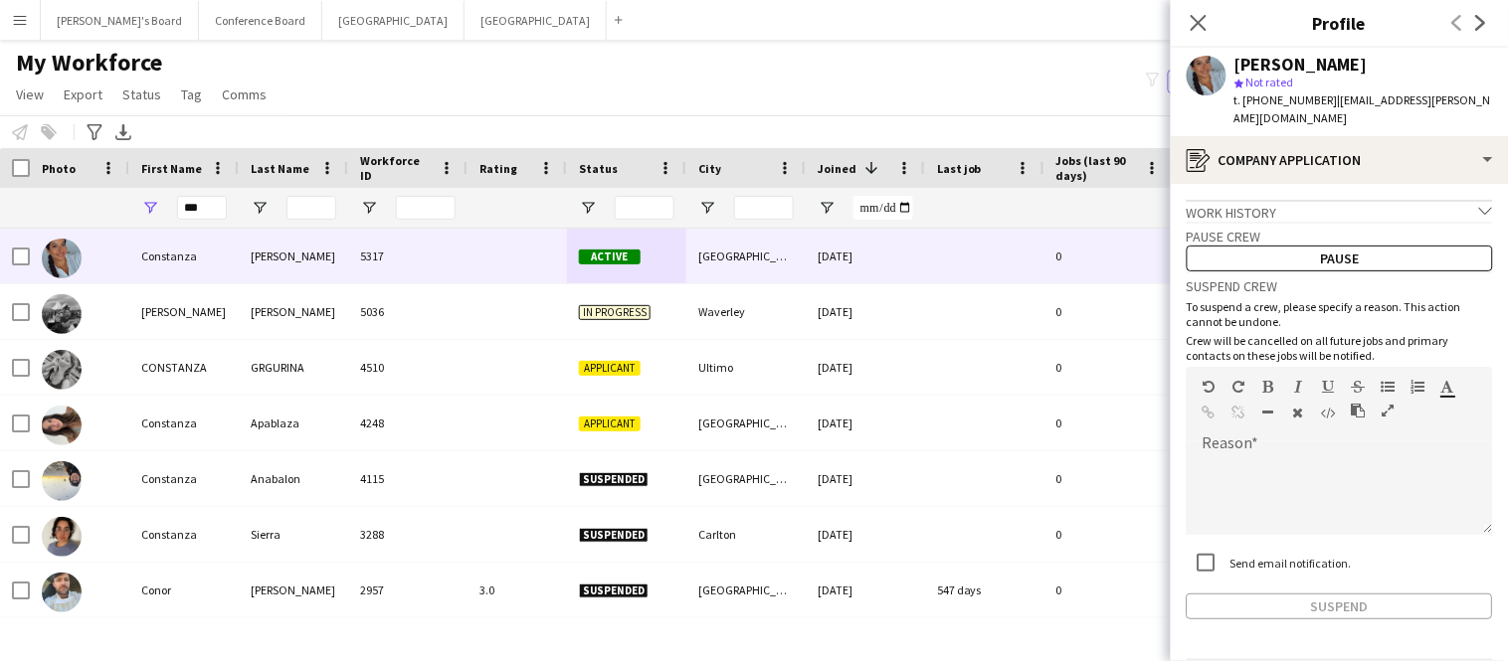
scroll to position [51, 0]
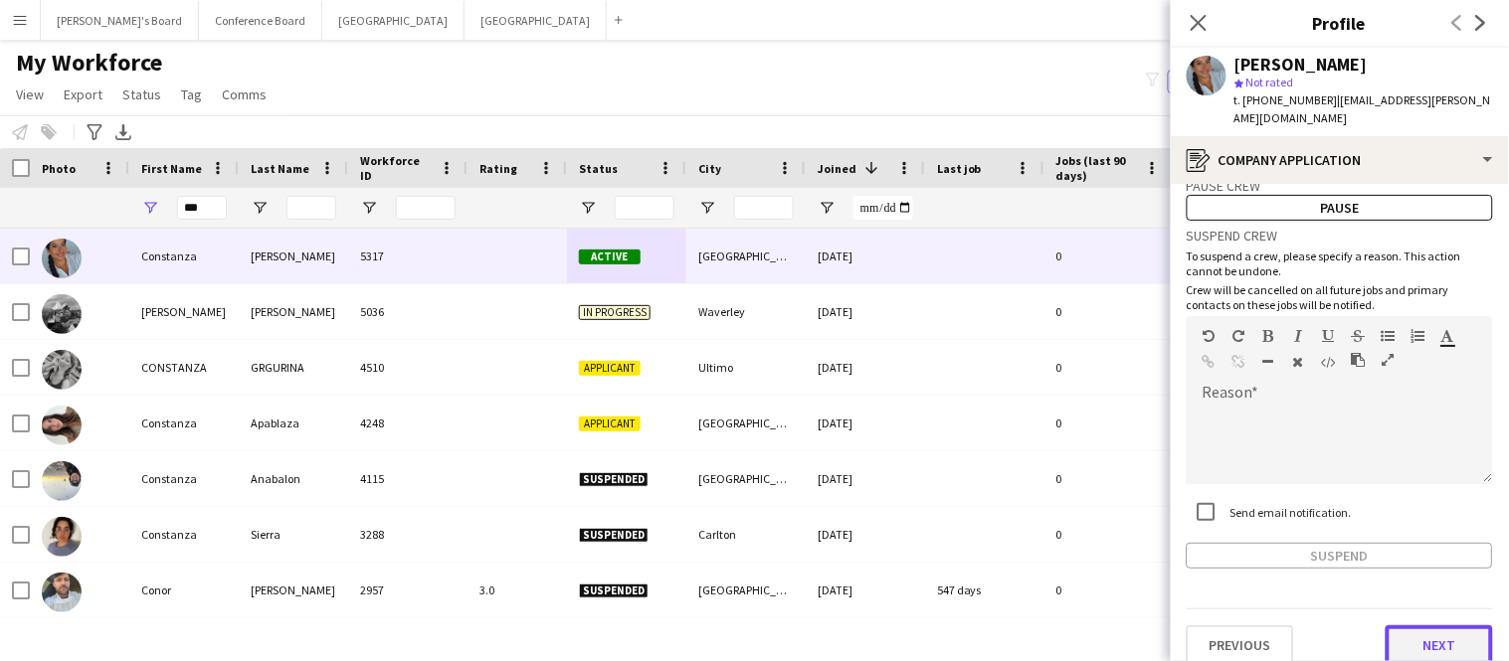
click at [1428, 626] on button "Next" at bounding box center [1438, 646] width 107 height 40
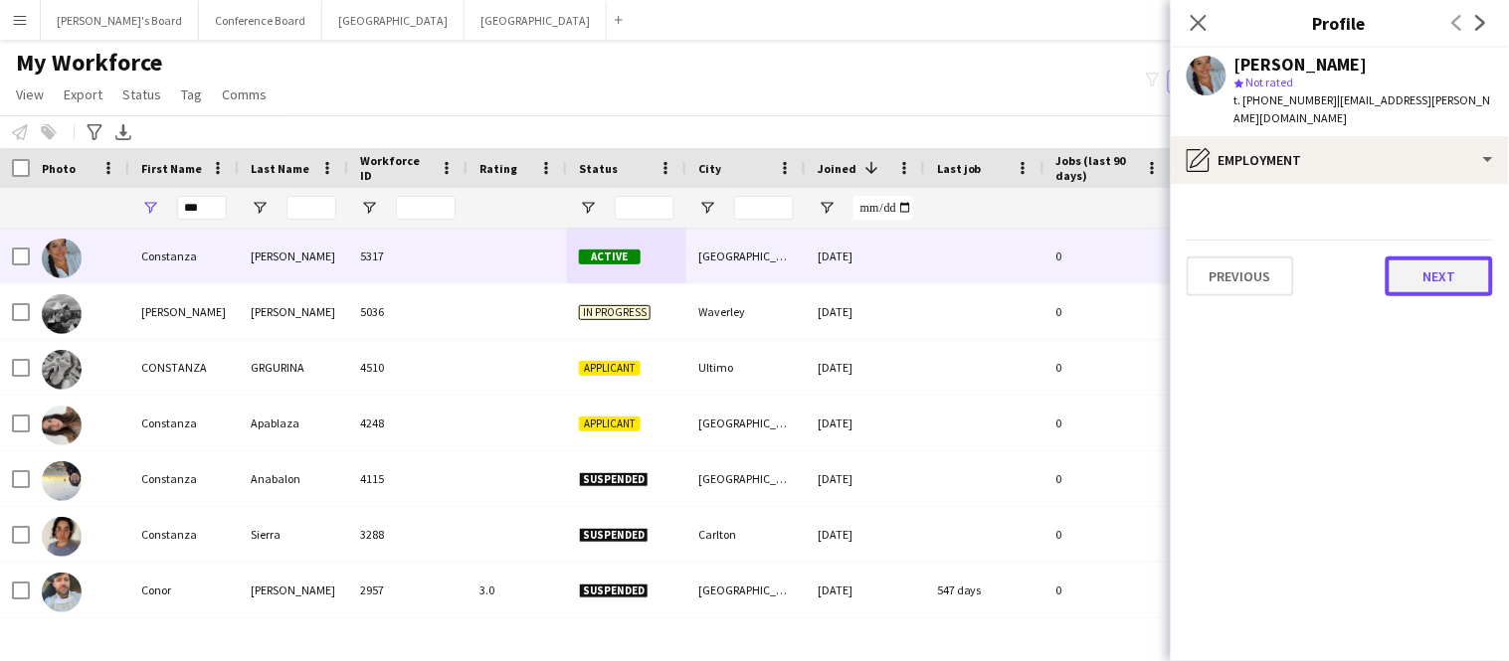
click at [1458, 264] on button "Next" at bounding box center [1438, 277] width 107 height 40
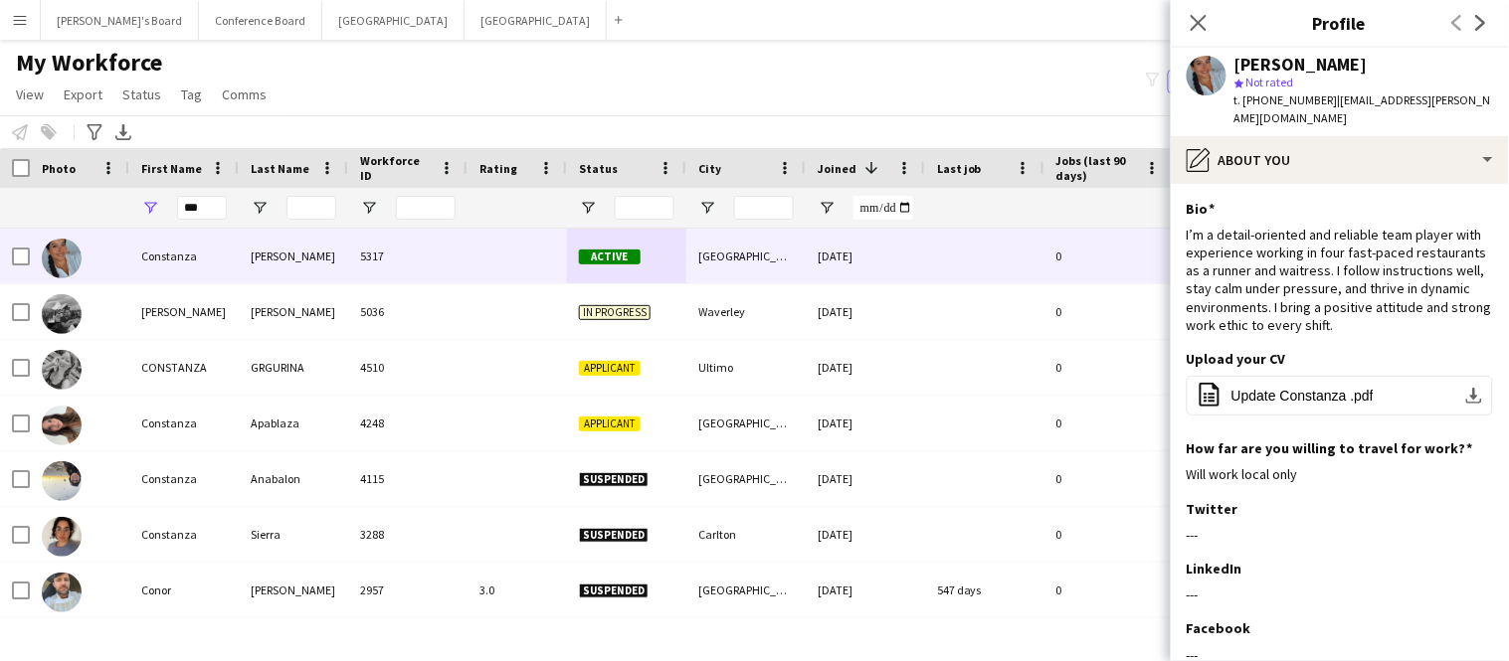
scroll to position [170, 0]
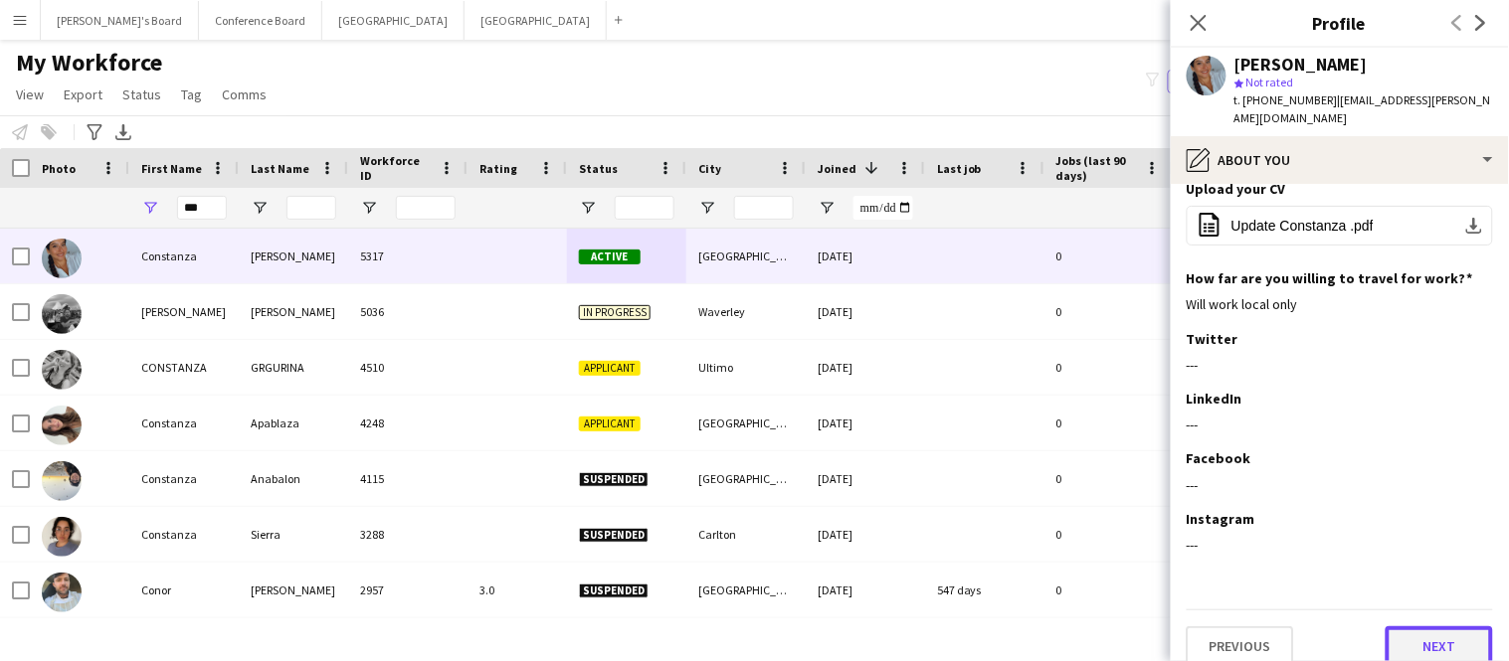
click at [1439, 627] on button "Next" at bounding box center [1438, 647] width 107 height 40
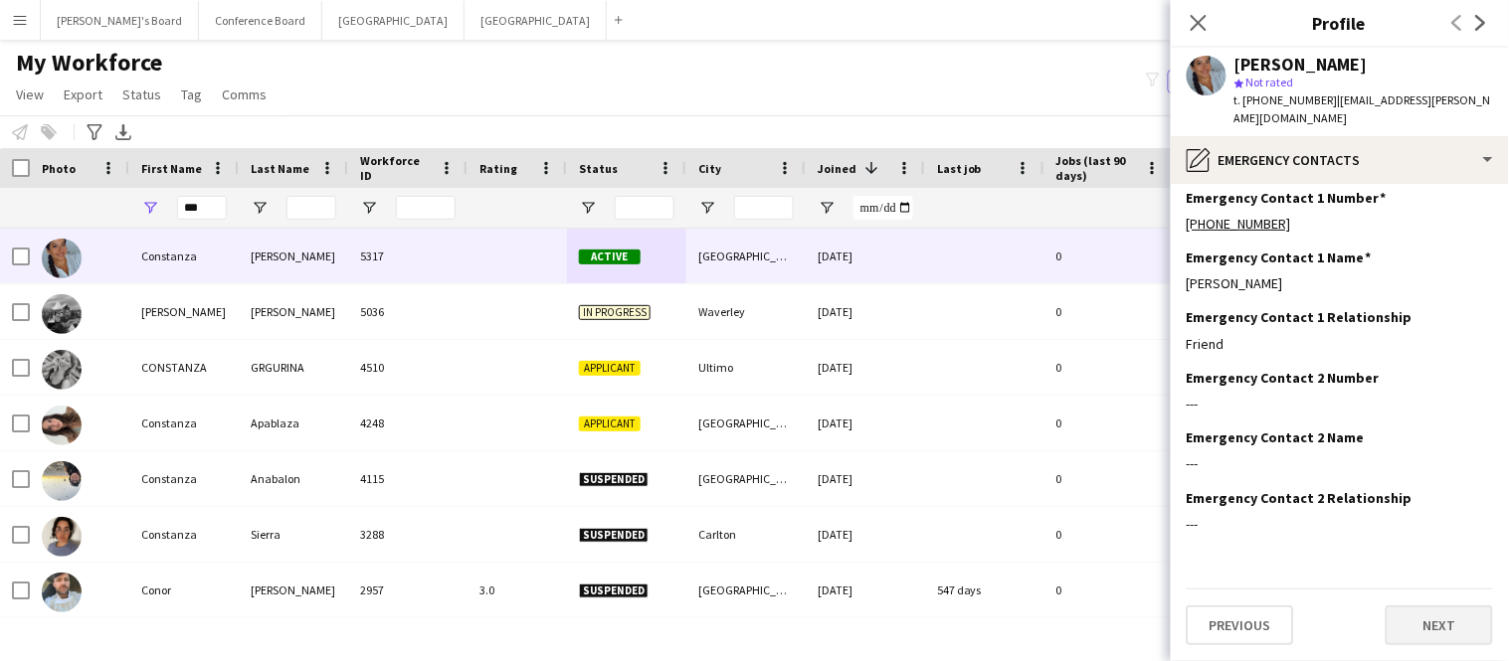
scroll to position [0, 0]
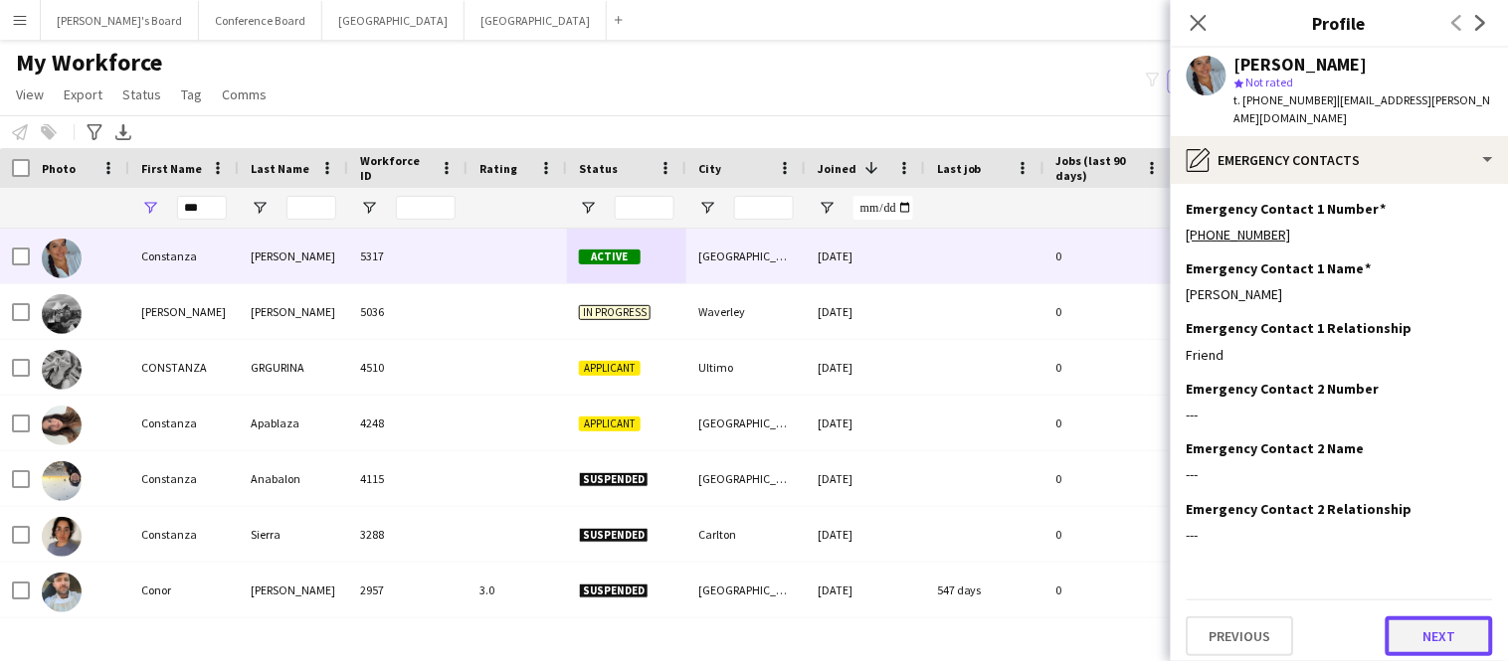
click at [1439, 617] on button "Next" at bounding box center [1438, 637] width 107 height 40
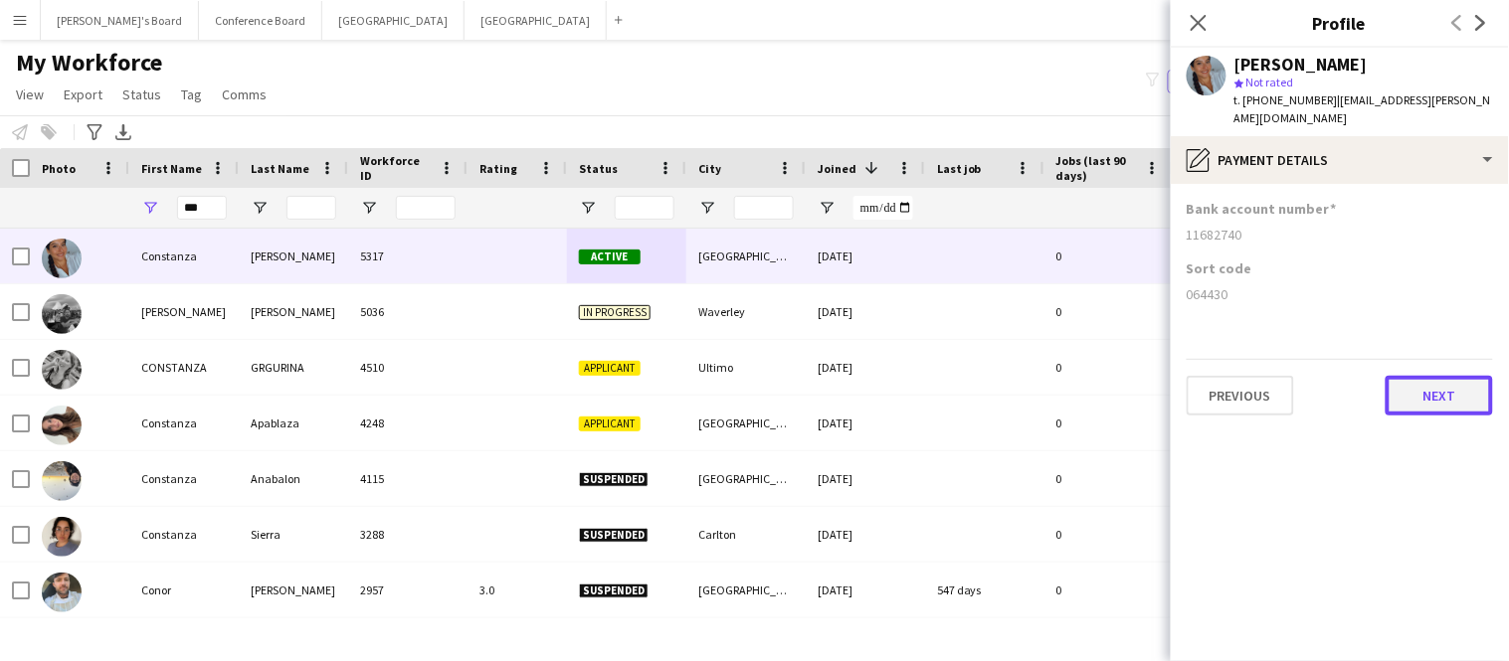
click at [1442, 390] on button "Next" at bounding box center [1438, 396] width 107 height 40
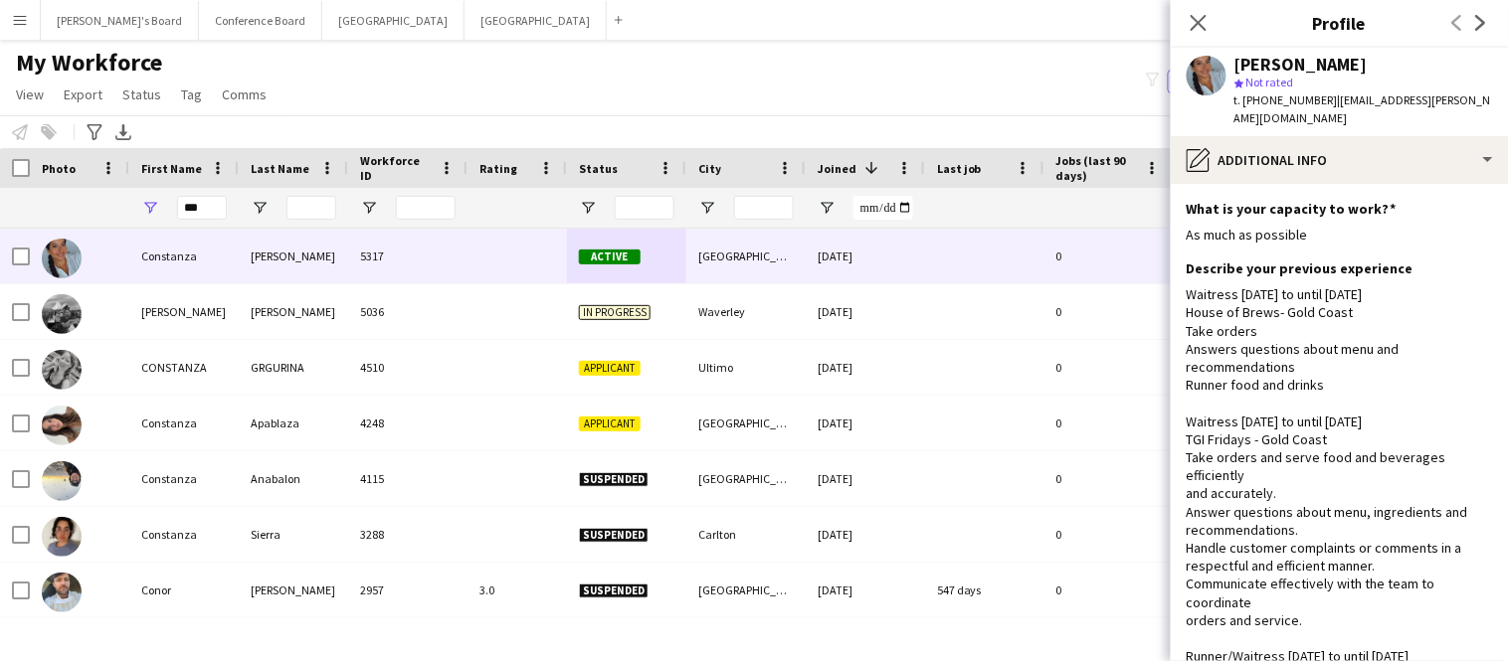
scroll to position [658, 0]
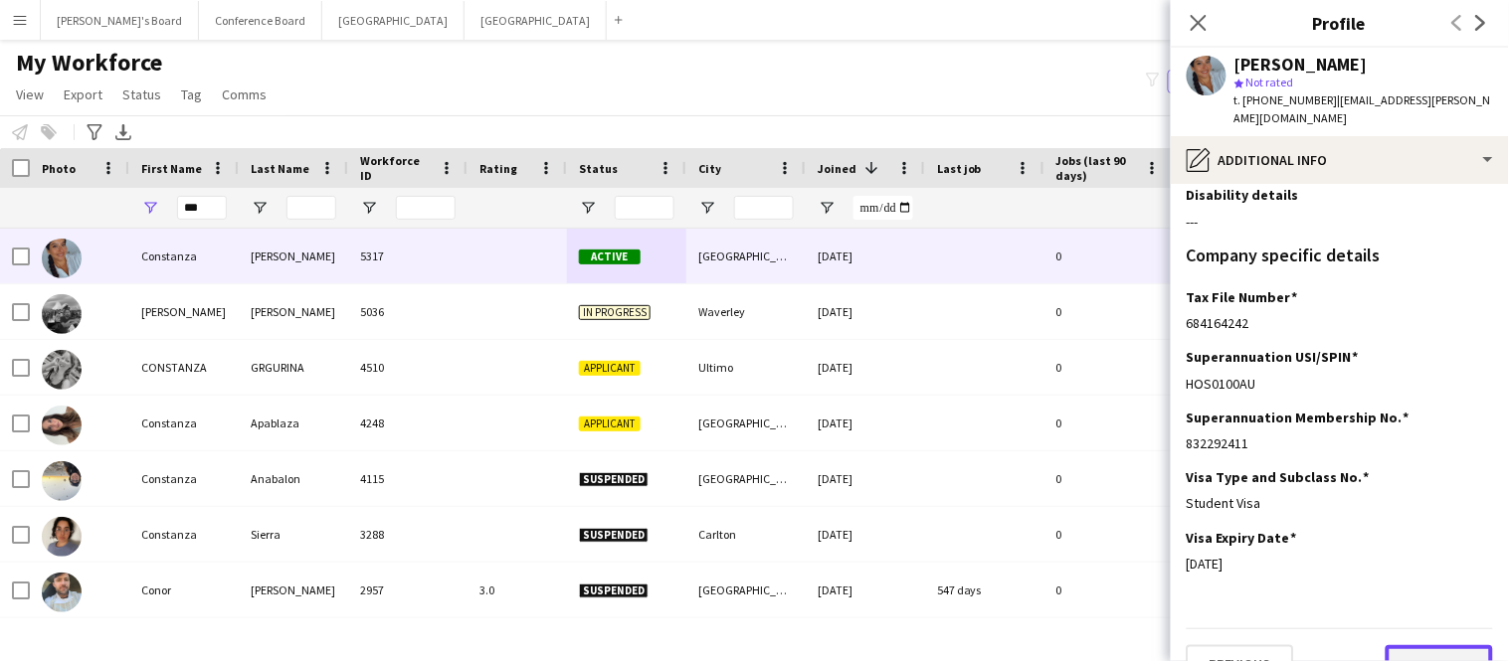
click at [1409, 645] on button "Next" at bounding box center [1438, 665] width 107 height 40
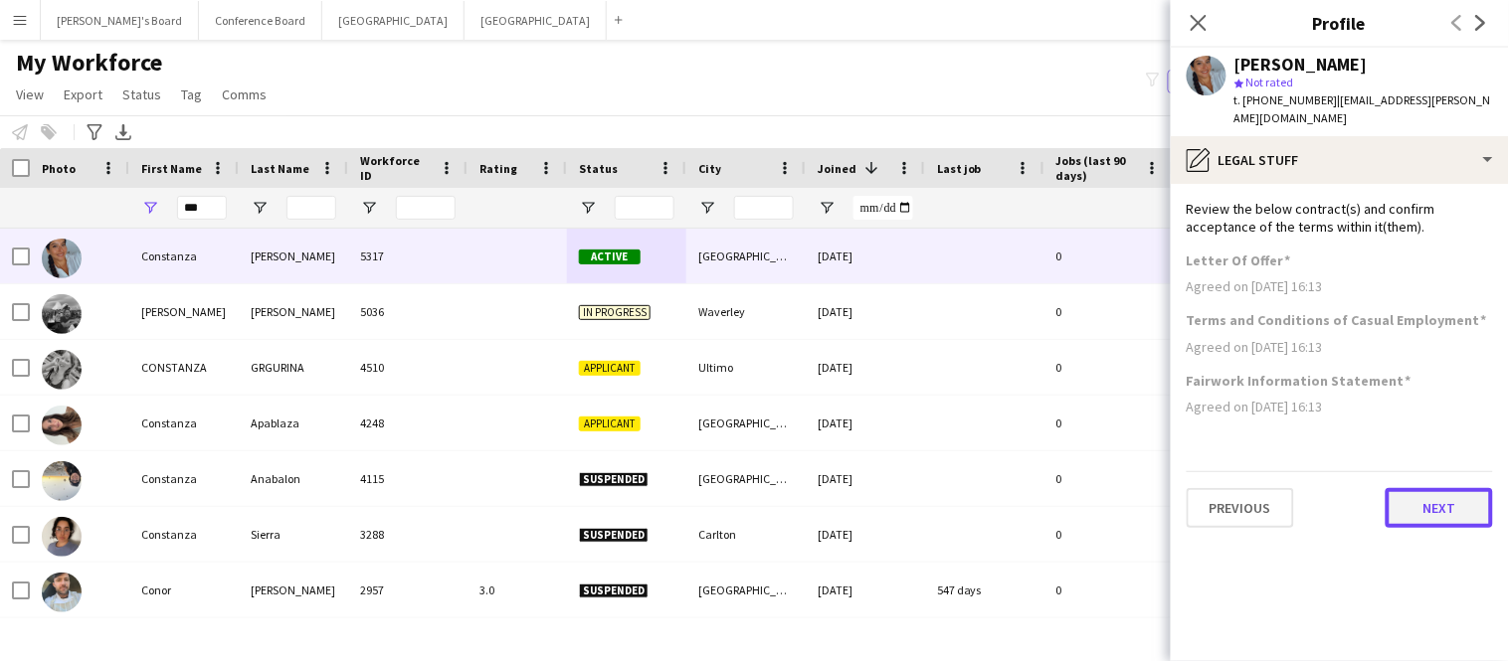
click at [1437, 494] on button "Next" at bounding box center [1438, 508] width 107 height 40
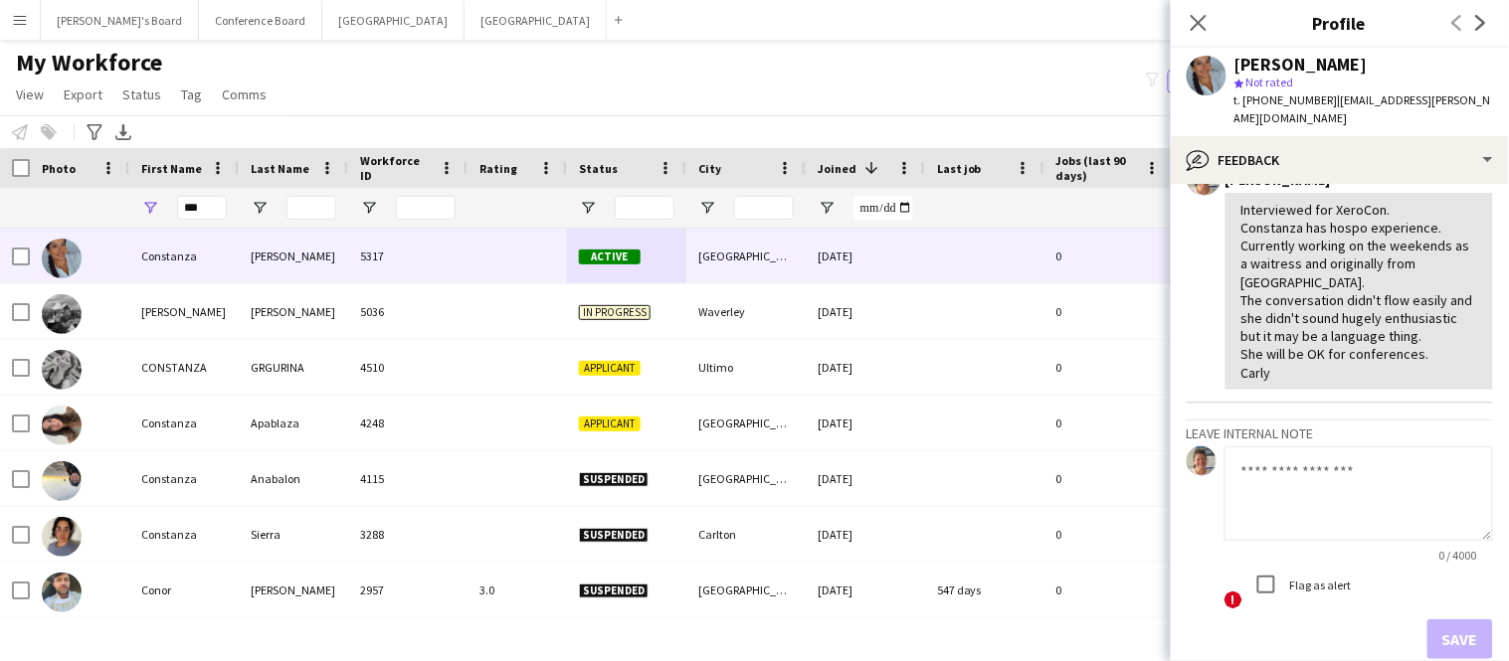
scroll to position [207, 0]
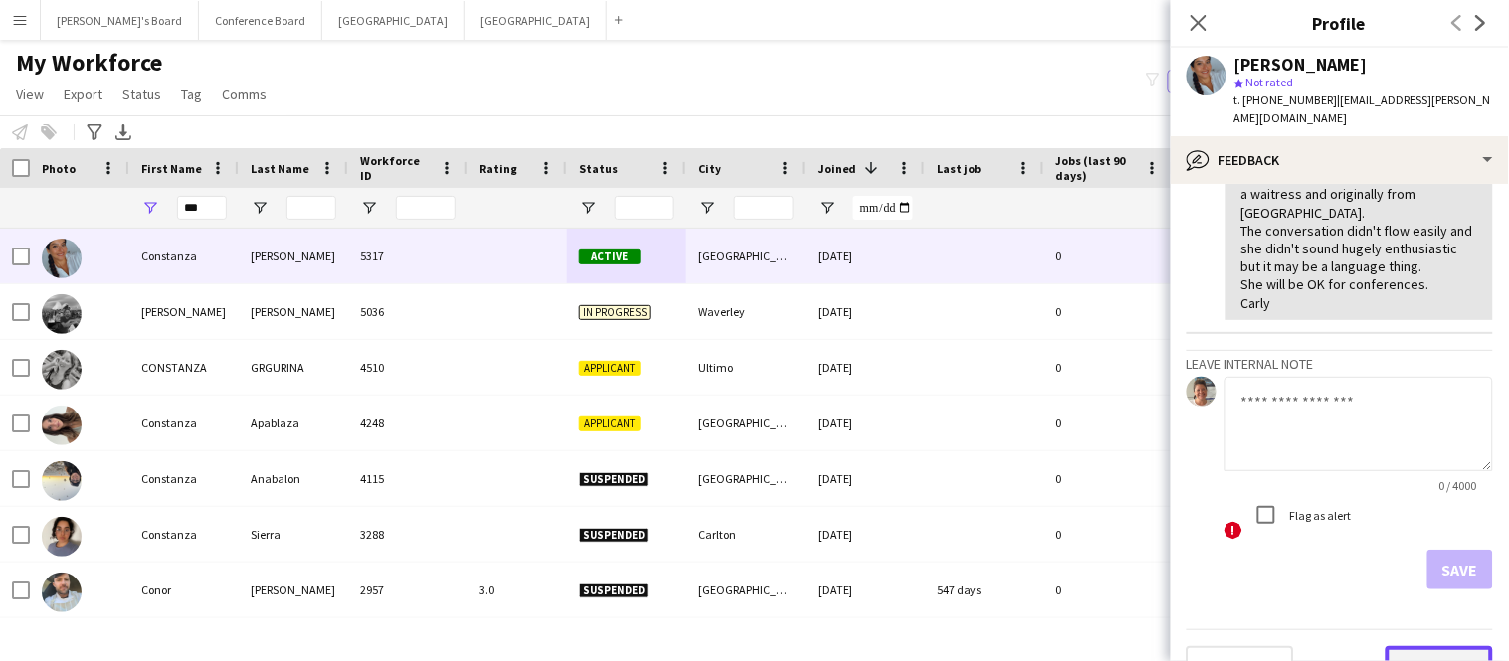
click at [1431, 646] on button "Next" at bounding box center [1438, 666] width 107 height 40
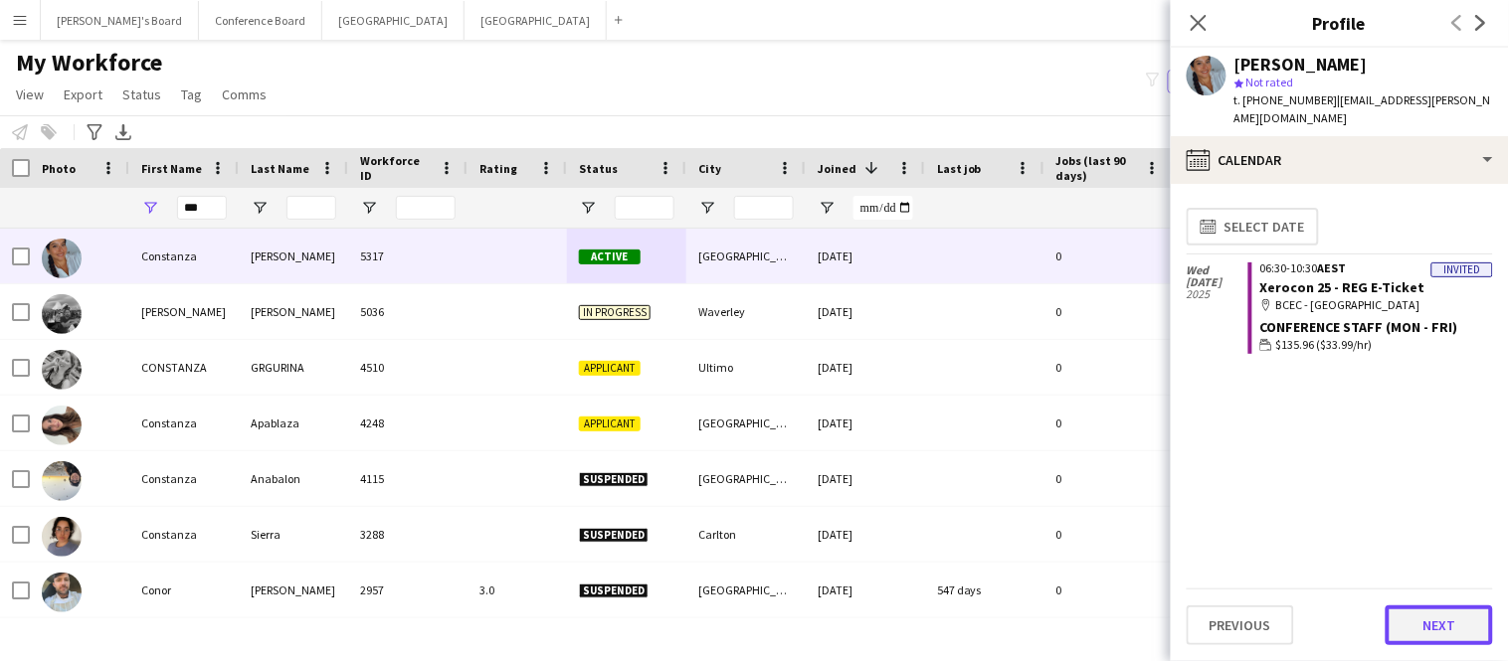
click at [1431, 622] on button "Next" at bounding box center [1438, 626] width 107 height 40
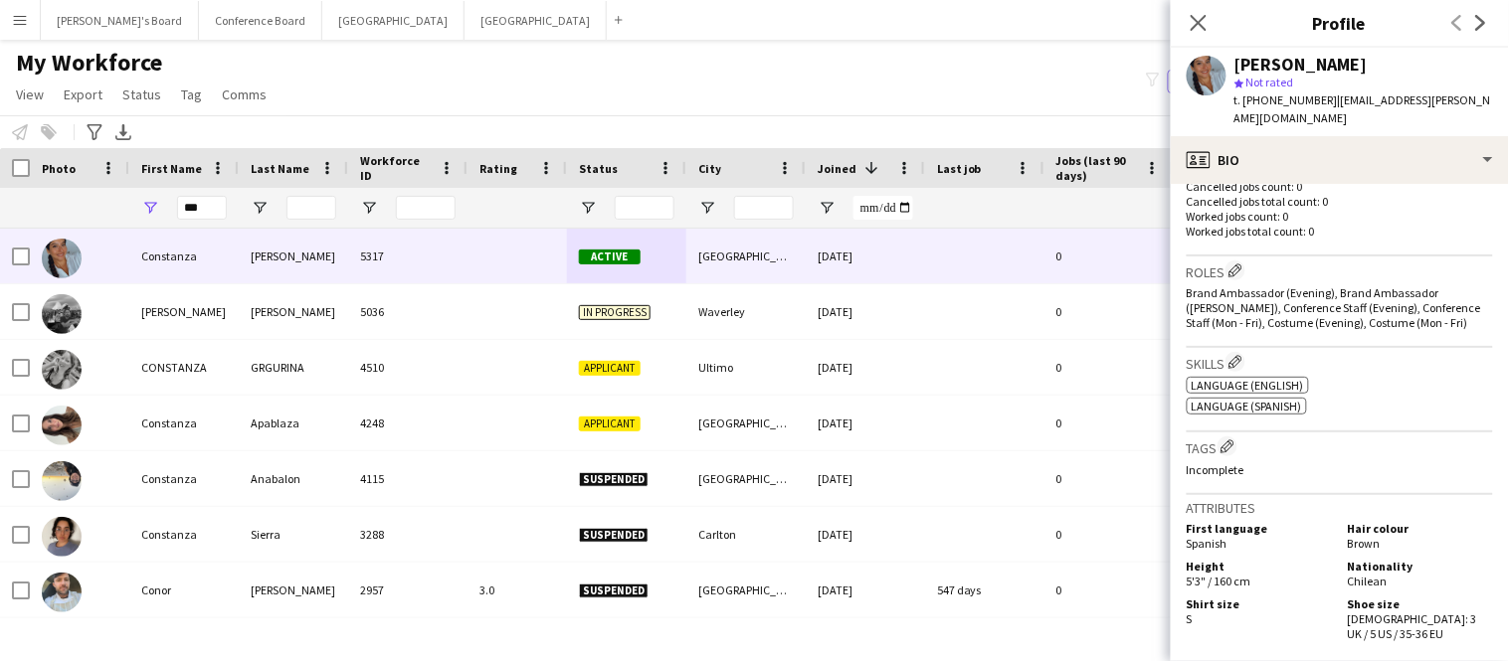
scroll to position [986, 0]
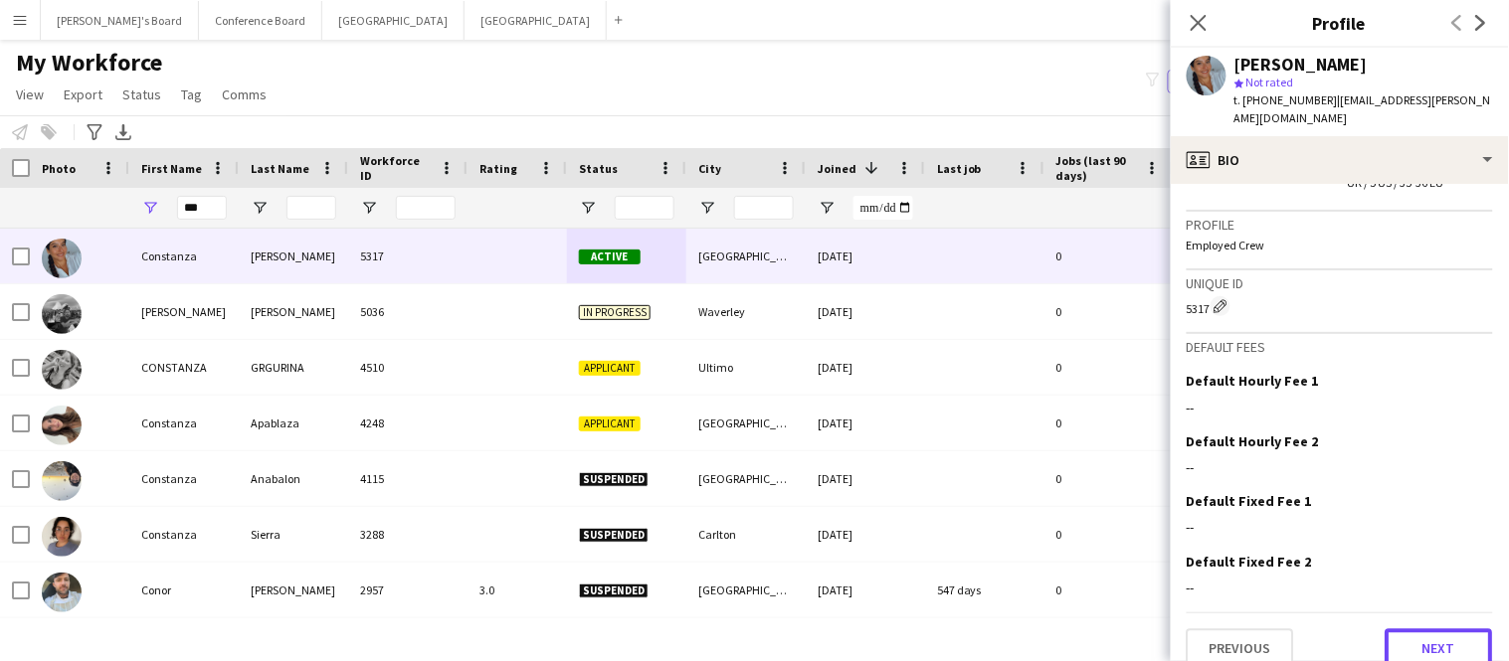
click at [1431, 630] on button "Next" at bounding box center [1438, 650] width 107 height 40
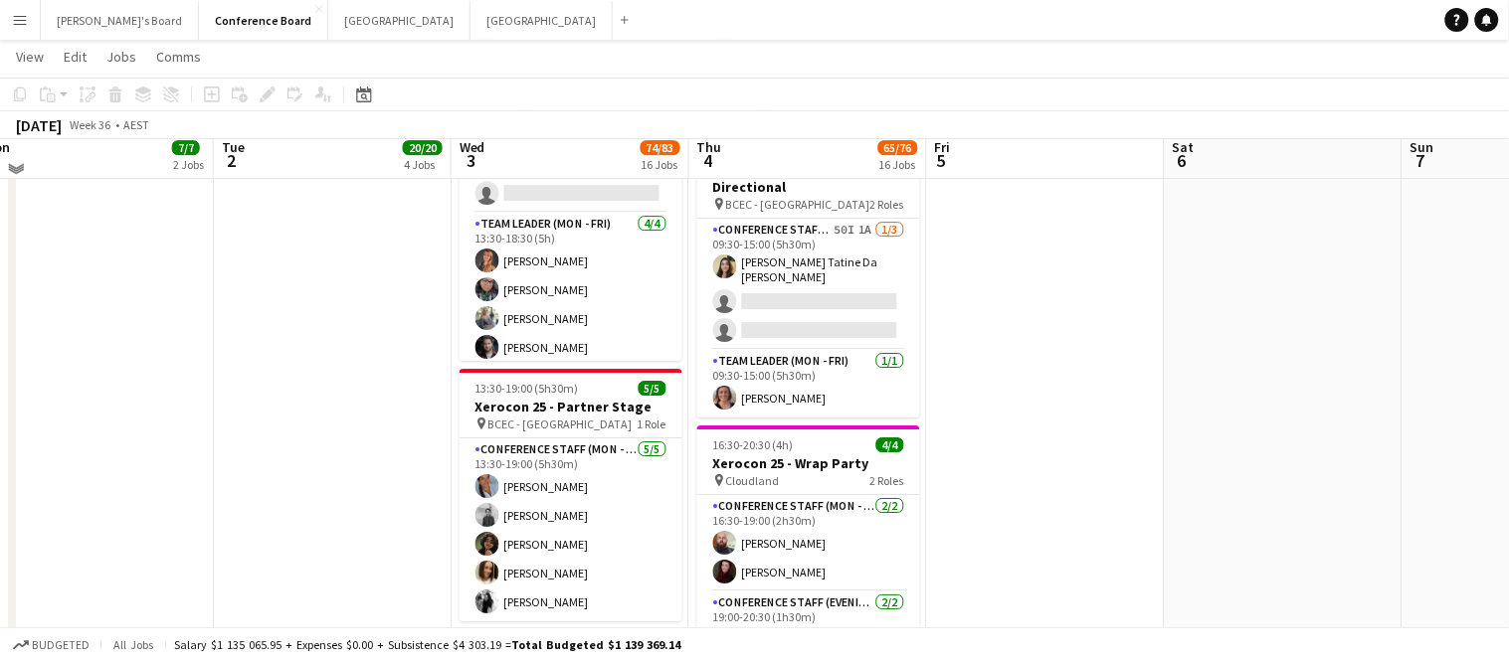
scroll to position [3528, 0]
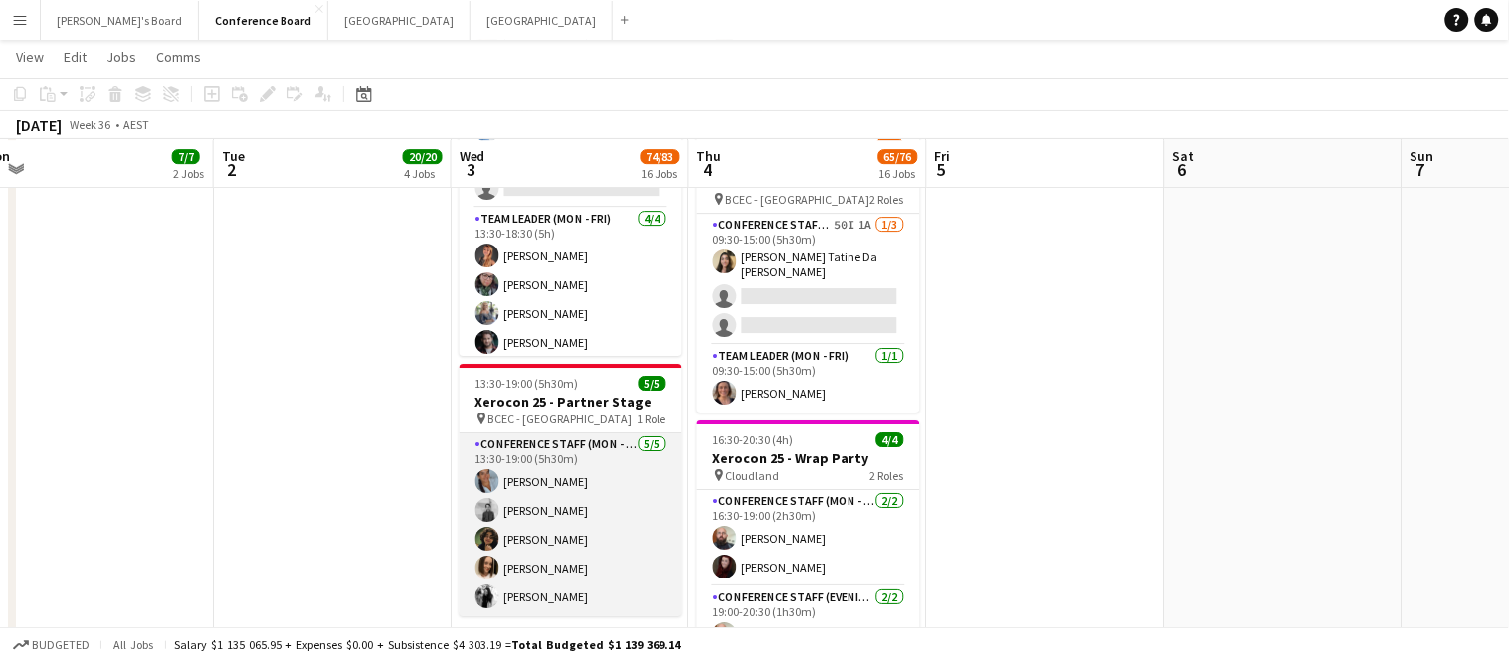
click at [584, 489] on app-card-role "Conference Staff (Mon - Fri) 5/5 13:30-19:00 (5h30m) Constanza Jara Yash Charbh…" at bounding box center [570, 525] width 223 height 183
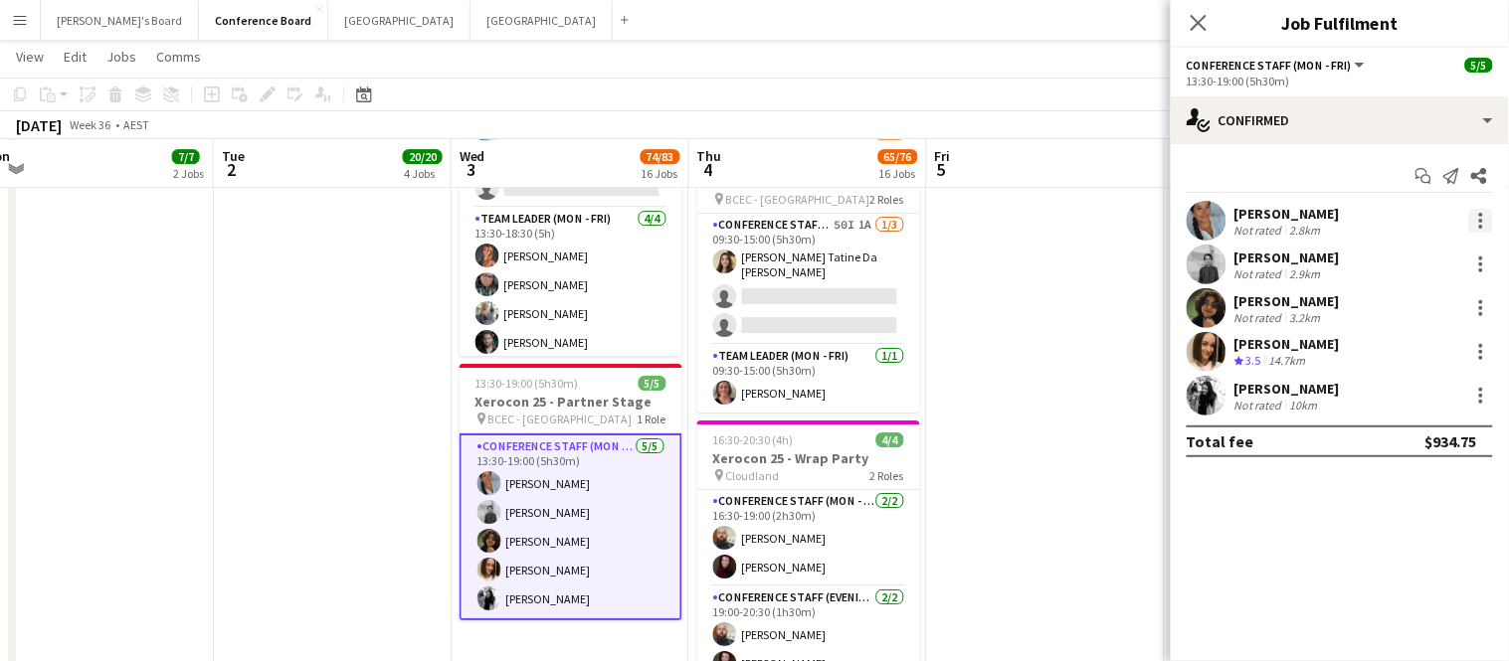
click at [1483, 219] on div at bounding box center [1481, 221] width 4 height 4
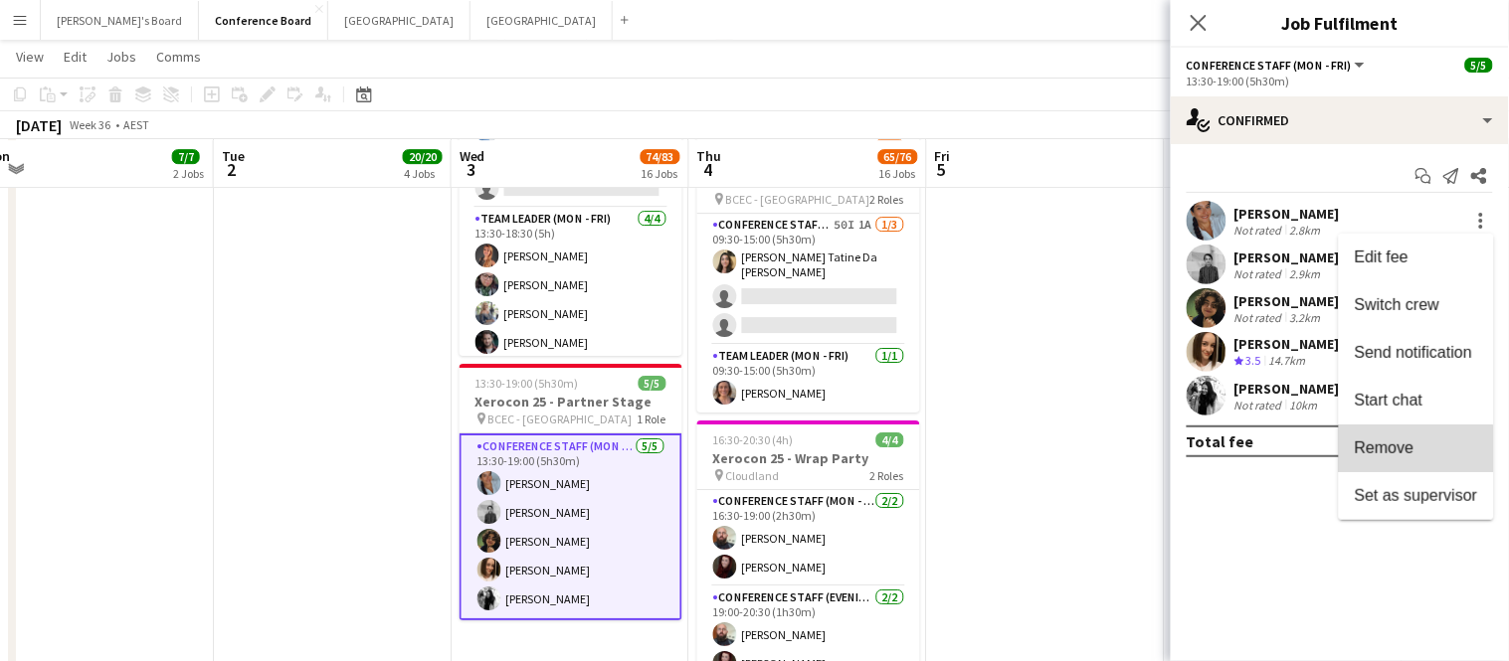
click at [1401, 456] on span "Remove" at bounding box center [1385, 448] width 60 height 17
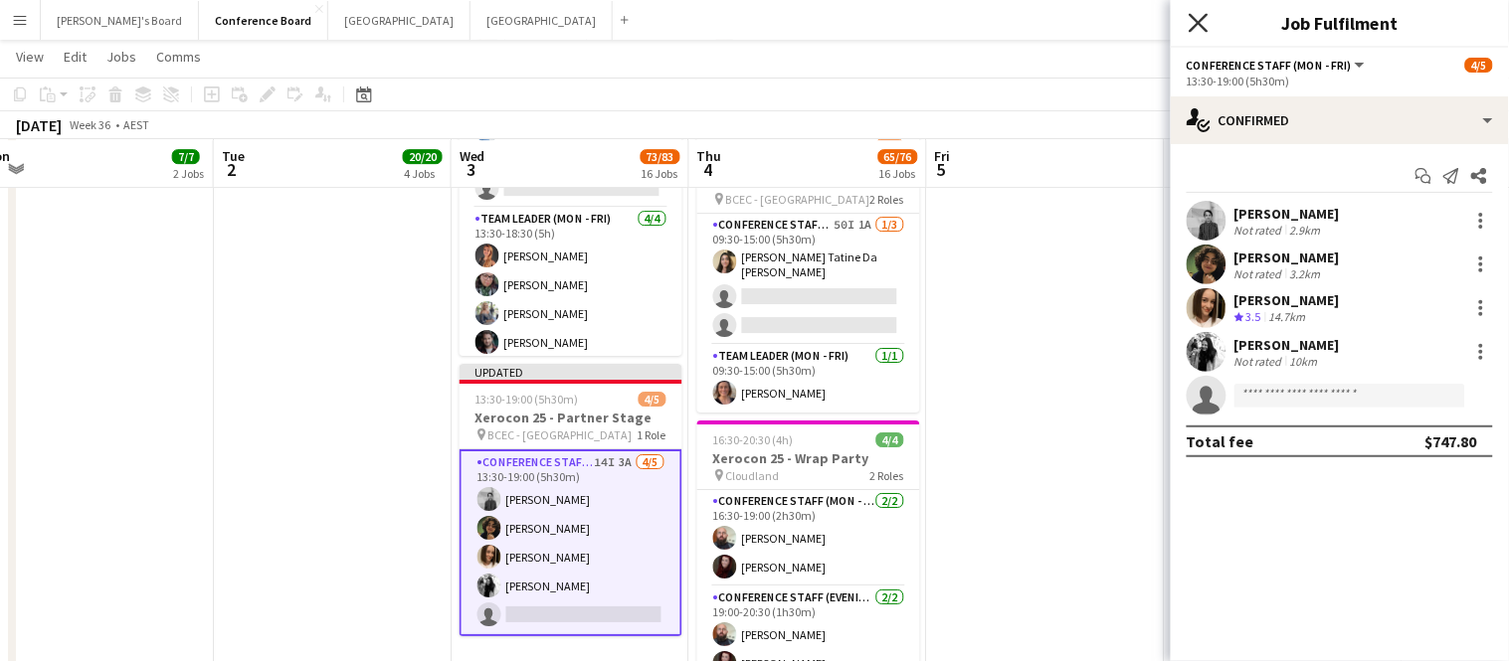
click at [1194, 26] on icon at bounding box center [1197, 22] width 19 height 19
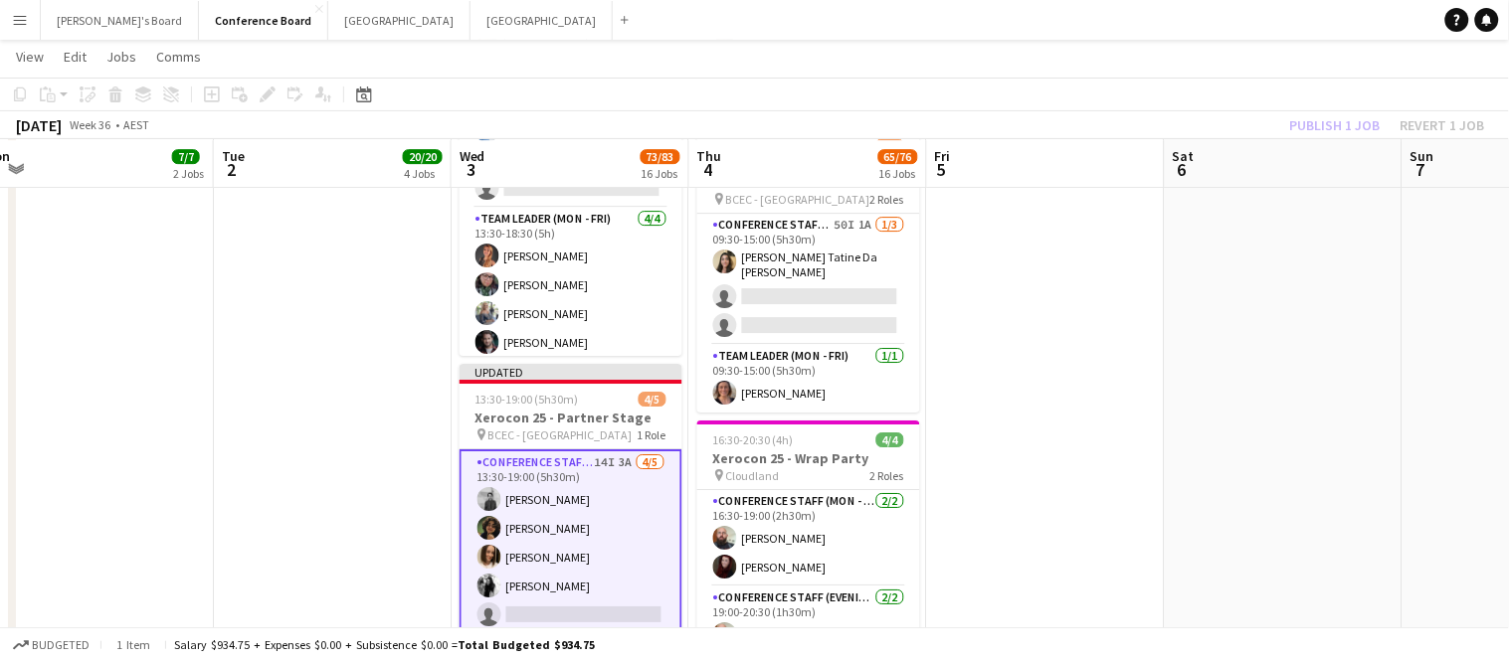
click at [1370, 129] on div "Publish 1 job Revert 1 job" at bounding box center [1387, 125] width 243 height 26
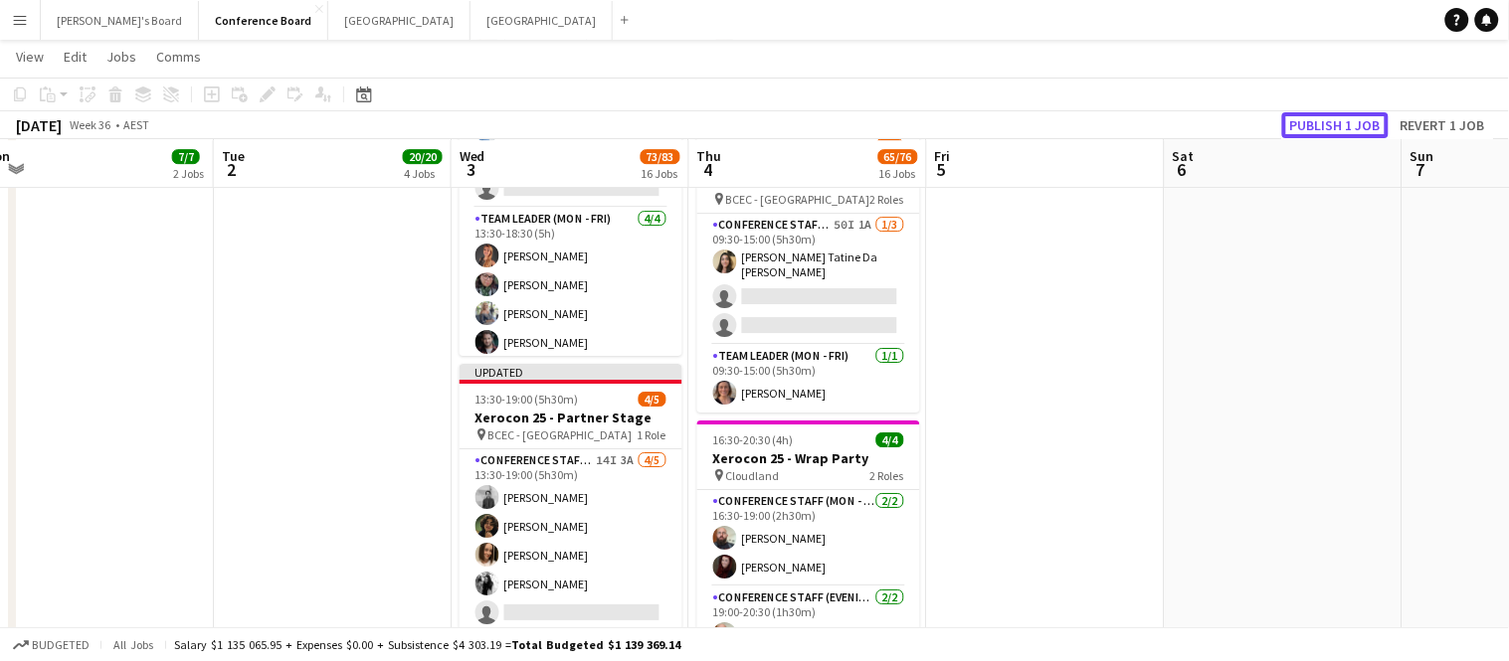
click at [1370, 129] on button "Publish 1 job" at bounding box center [1335, 125] width 106 height 26
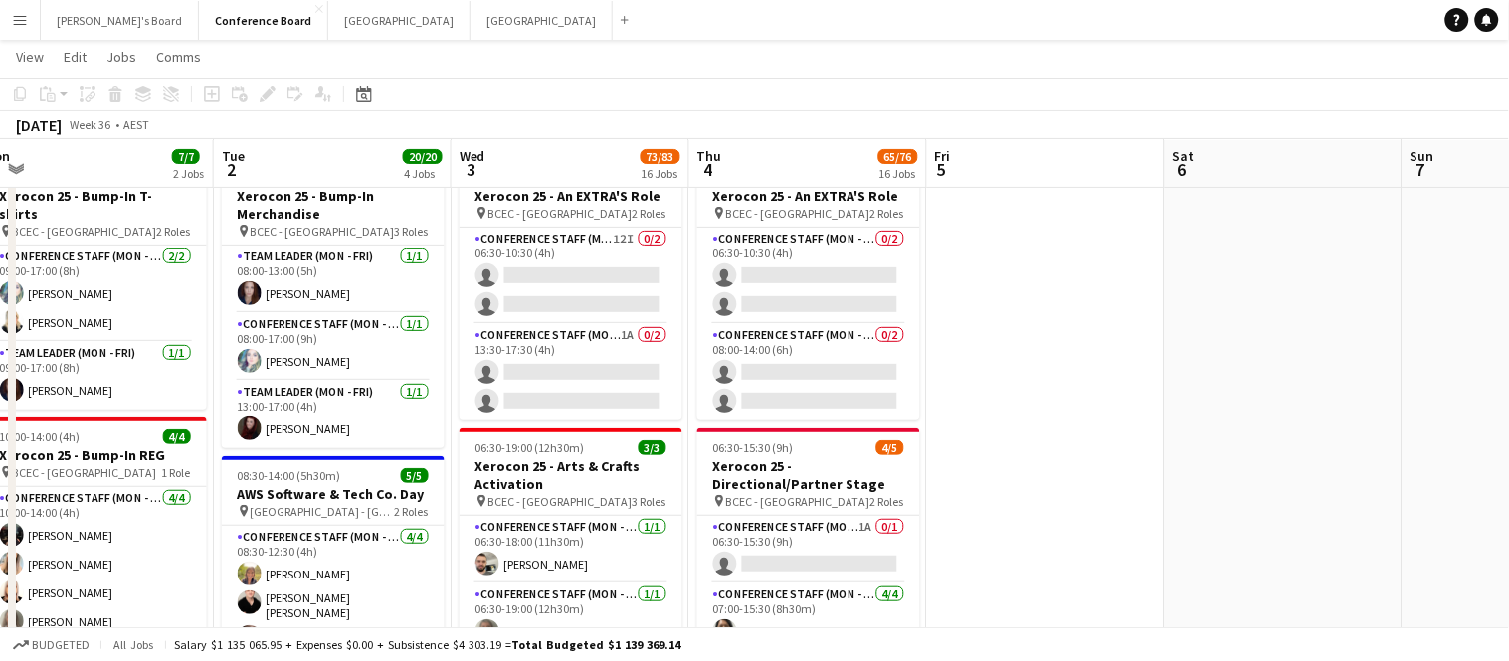
scroll to position [74, 0]
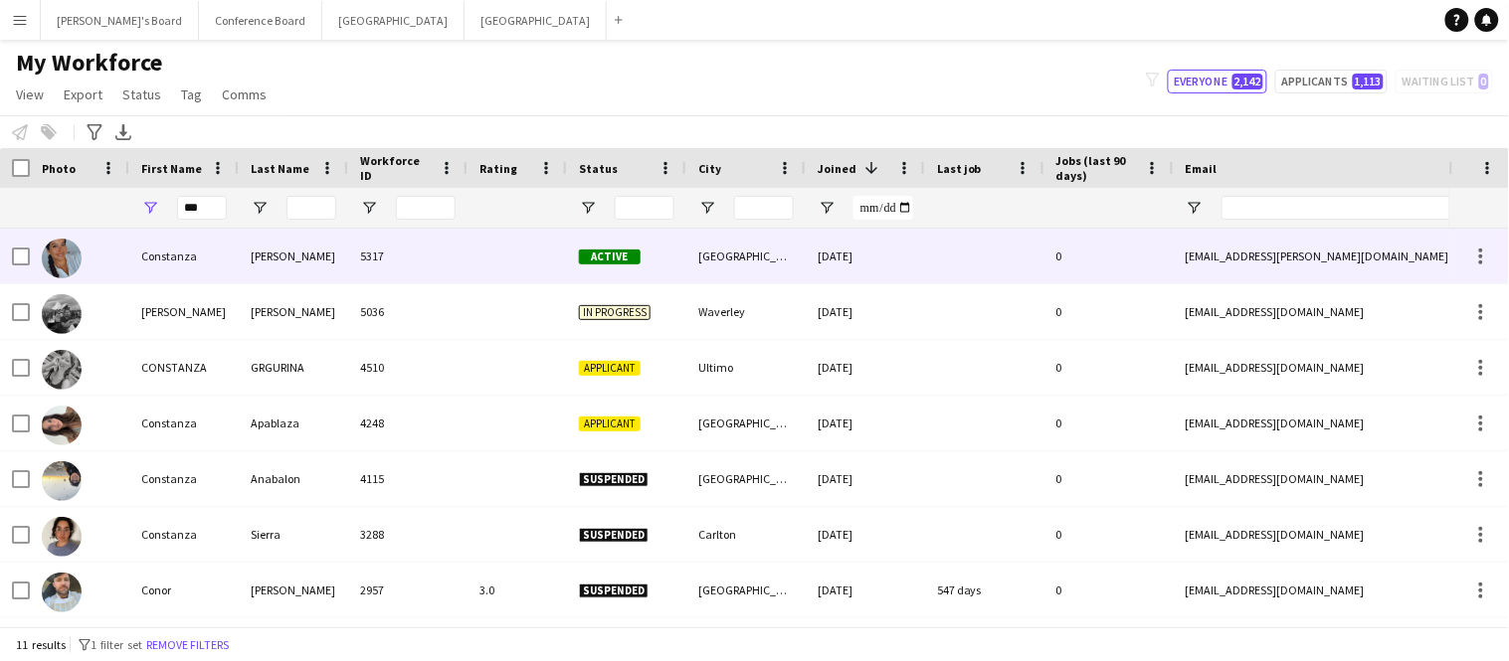
click at [1221, 258] on div "[EMAIL_ADDRESS][PERSON_NAME][DOMAIN_NAME]" at bounding box center [1373, 256] width 398 height 55
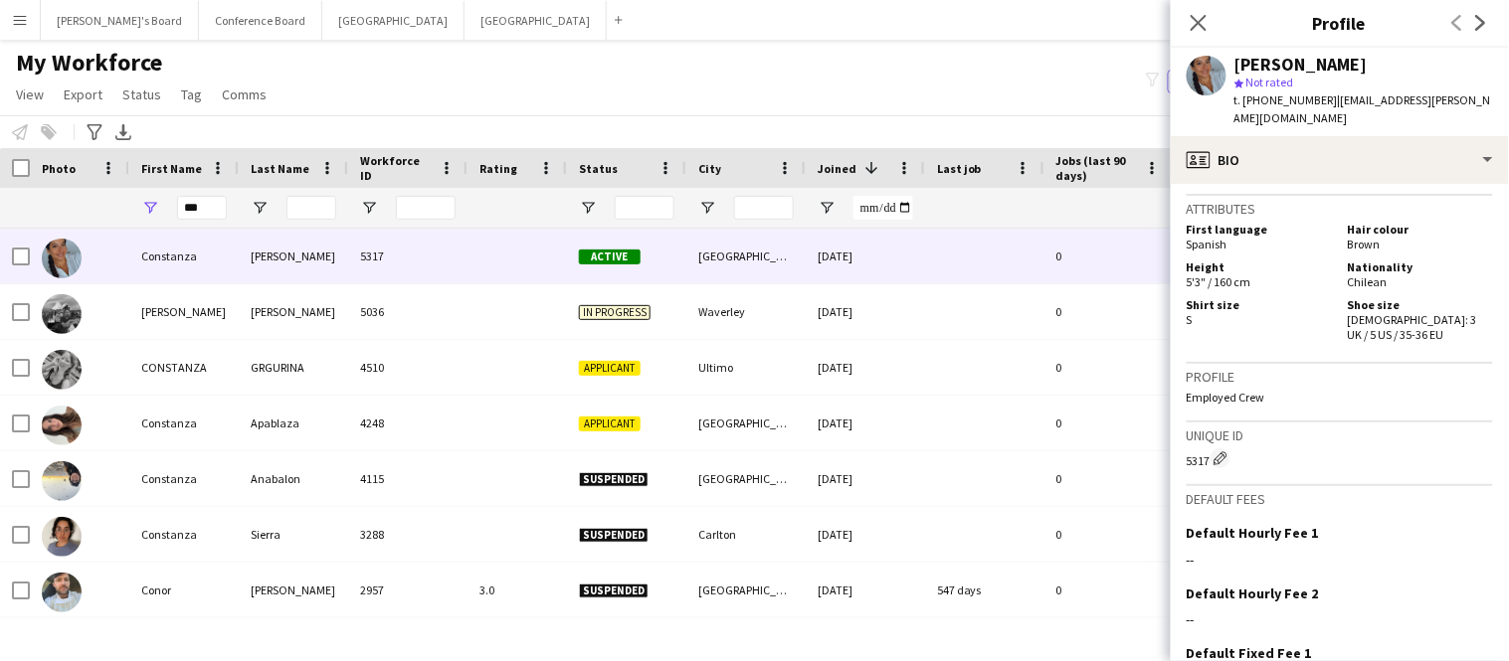
scroll to position [986, 0]
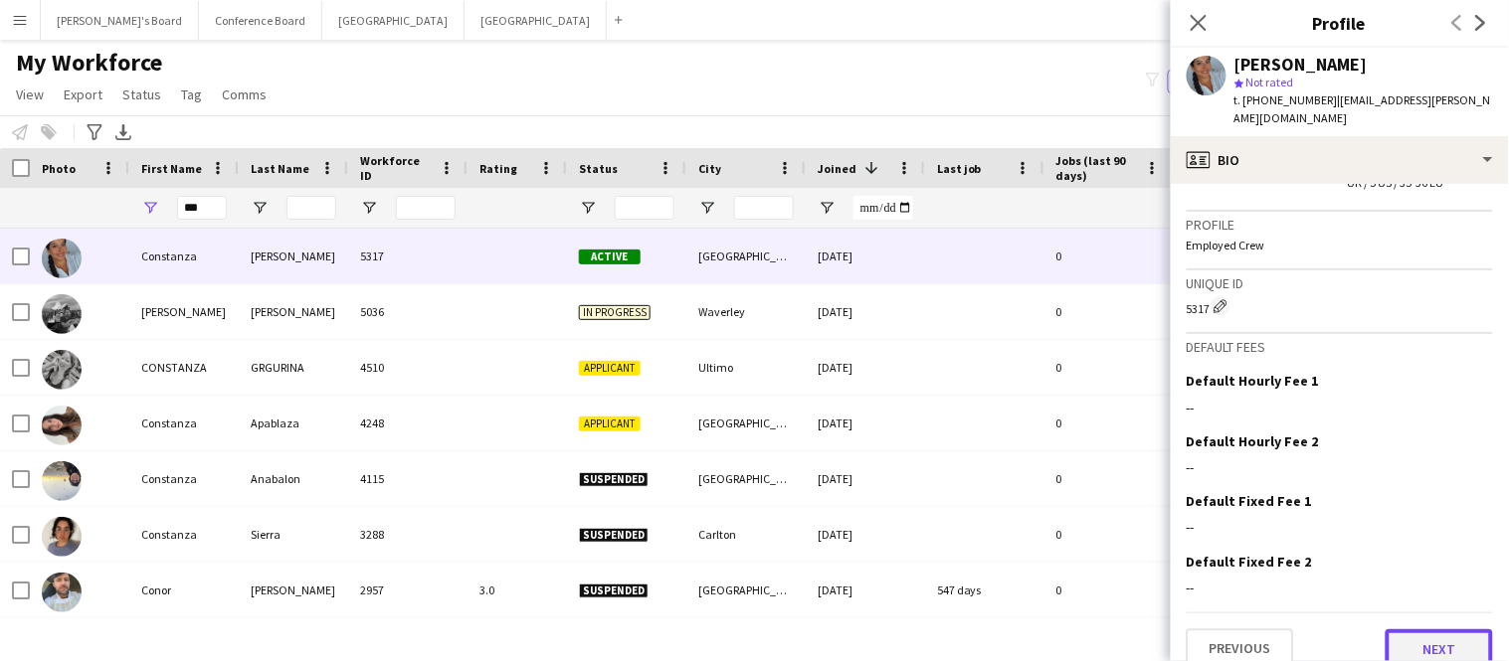
click at [1439, 630] on button "Next" at bounding box center [1438, 650] width 107 height 40
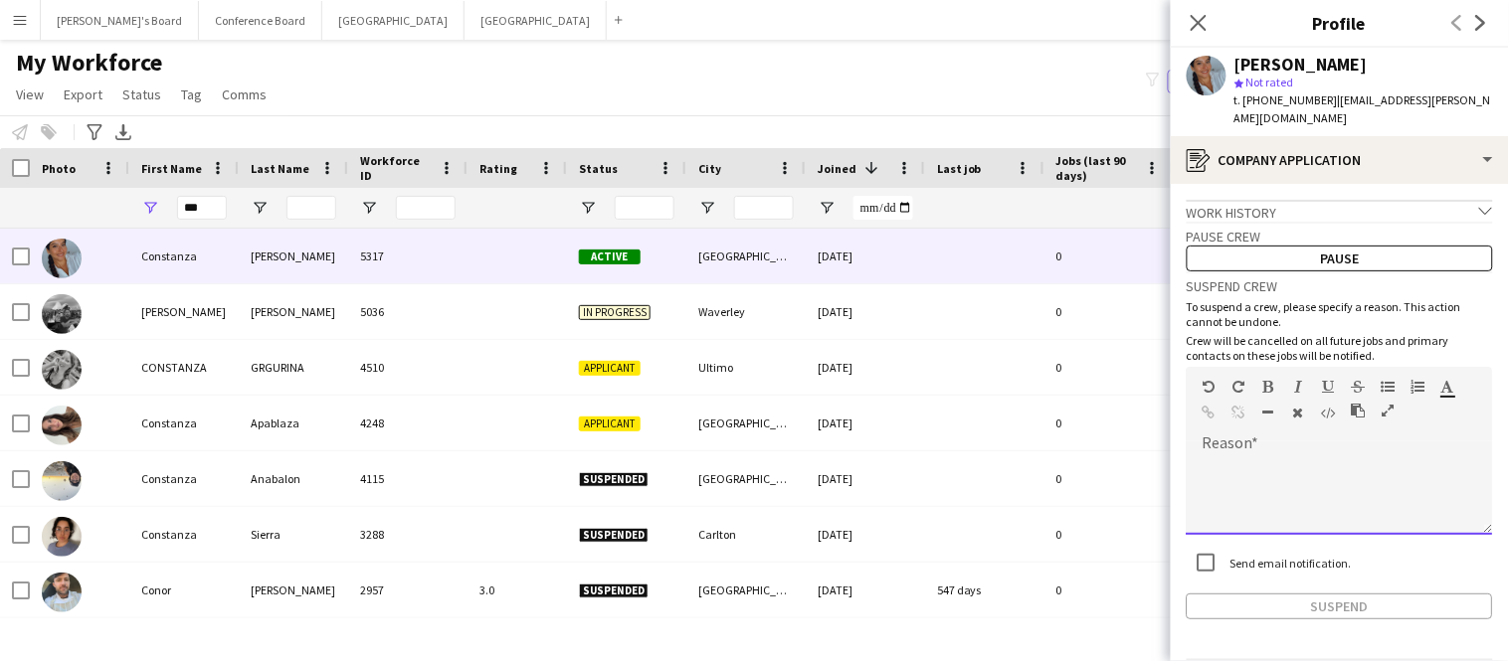
click at [1294, 488] on div at bounding box center [1339, 495] width 306 height 80
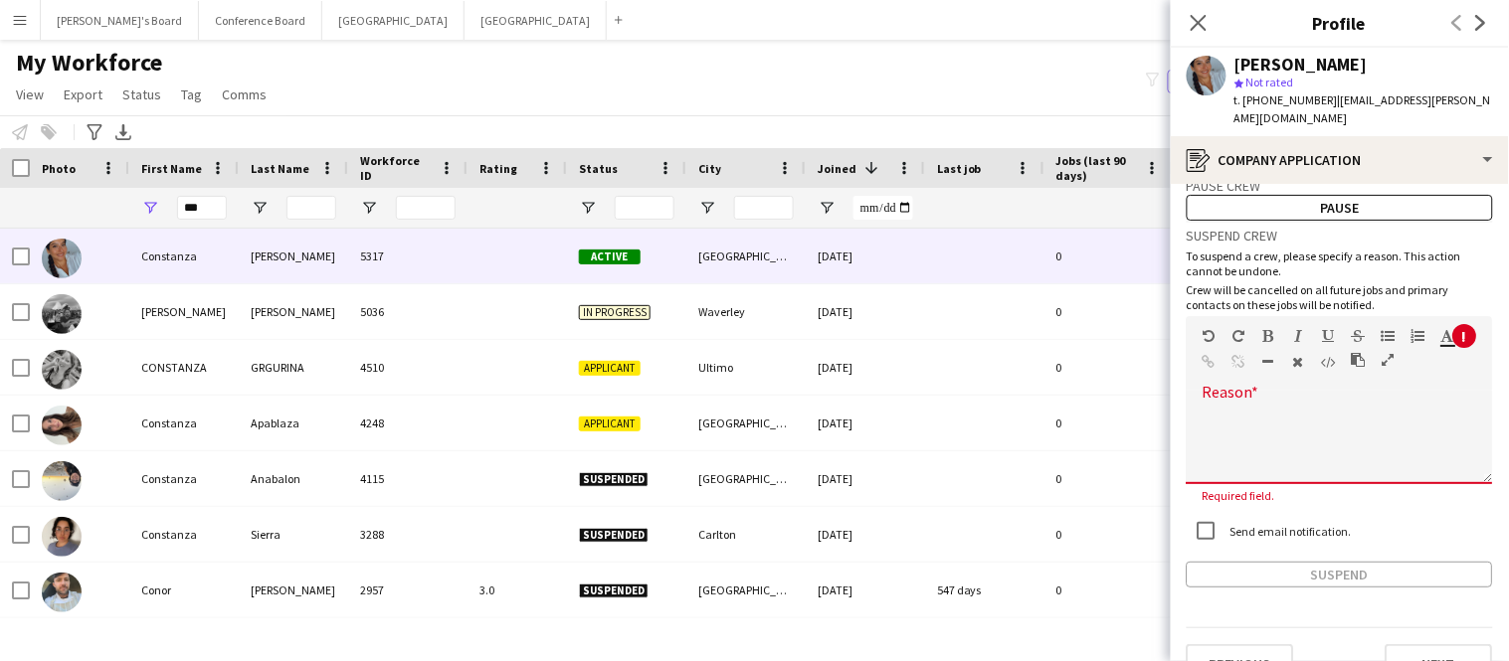
click at [1364, 562] on div "Suspend" at bounding box center [1339, 575] width 306 height 26
click at [1287, 428] on div at bounding box center [1339, 445] width 306 height 80
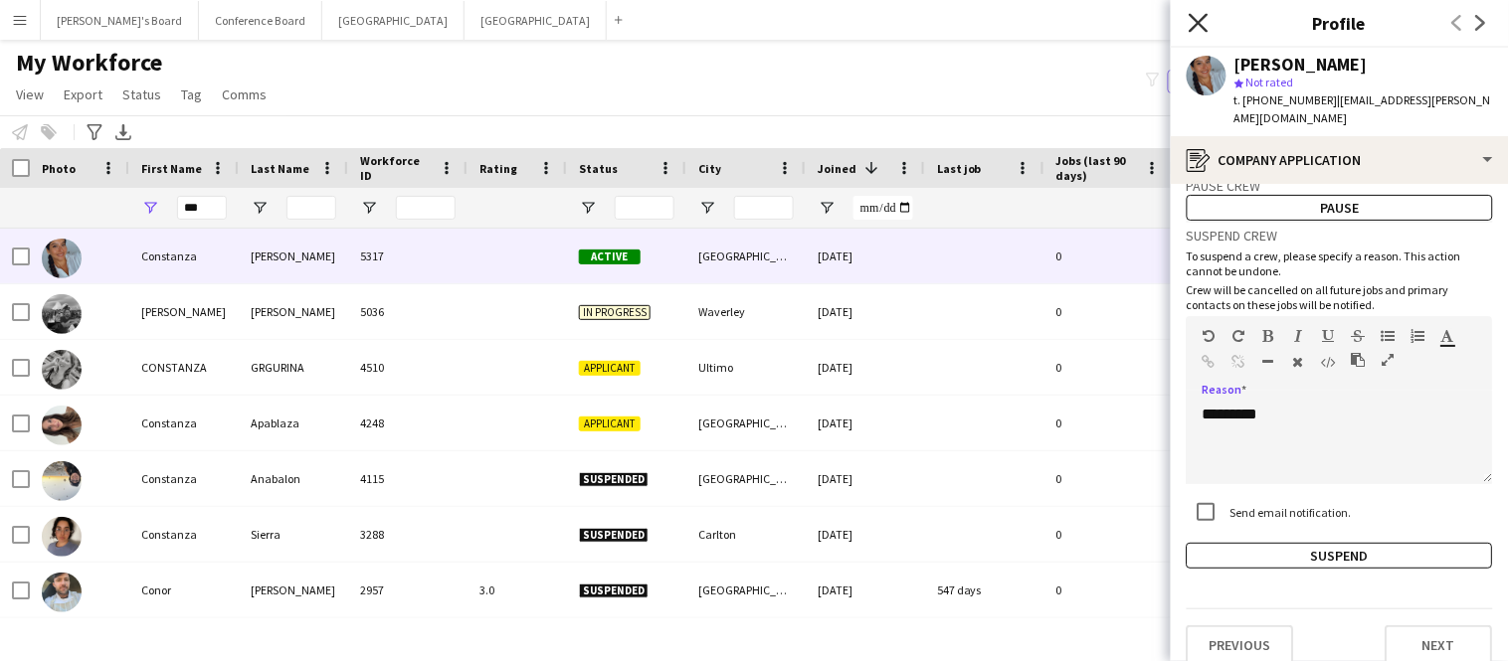
click at [1202, 28] on icon at bounding box center [1197, 22] width 19 height 19
